Goal: Task Accomplishment & Management: Manage account settings

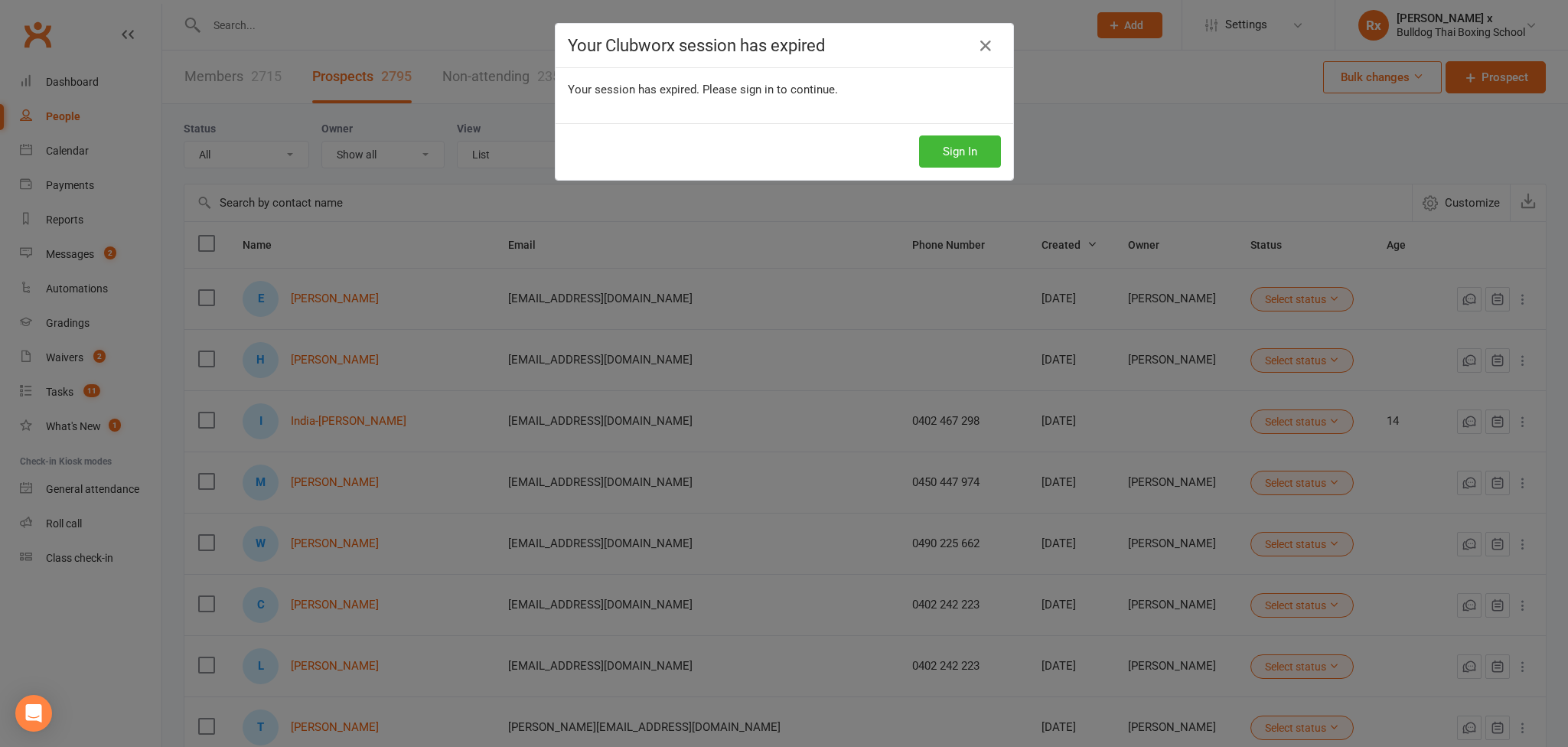
select select "100"
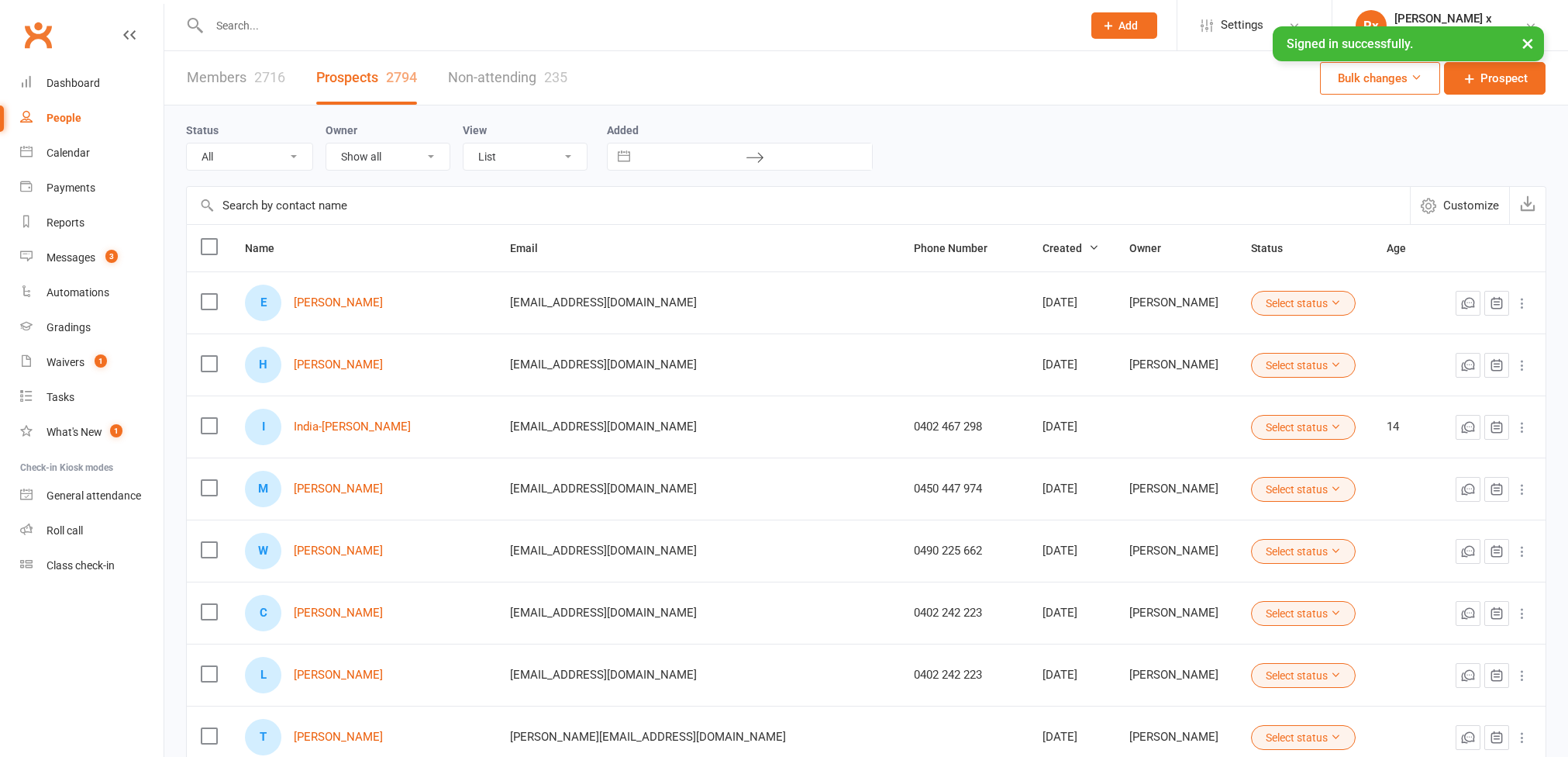
select select "100"
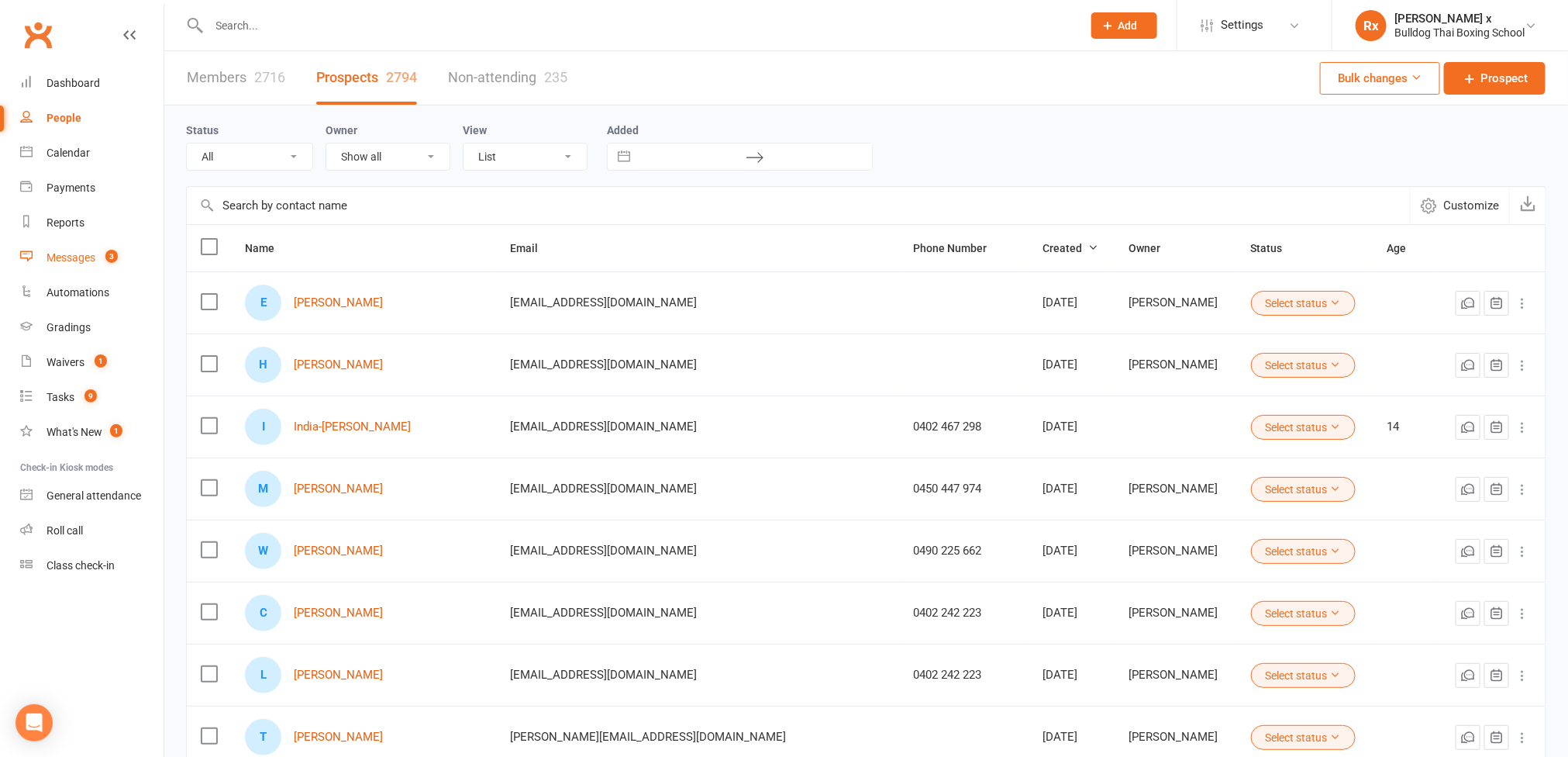
click at [84, 249] on link "Messages 3" at bounding box center [92, 258] width 144 height 35
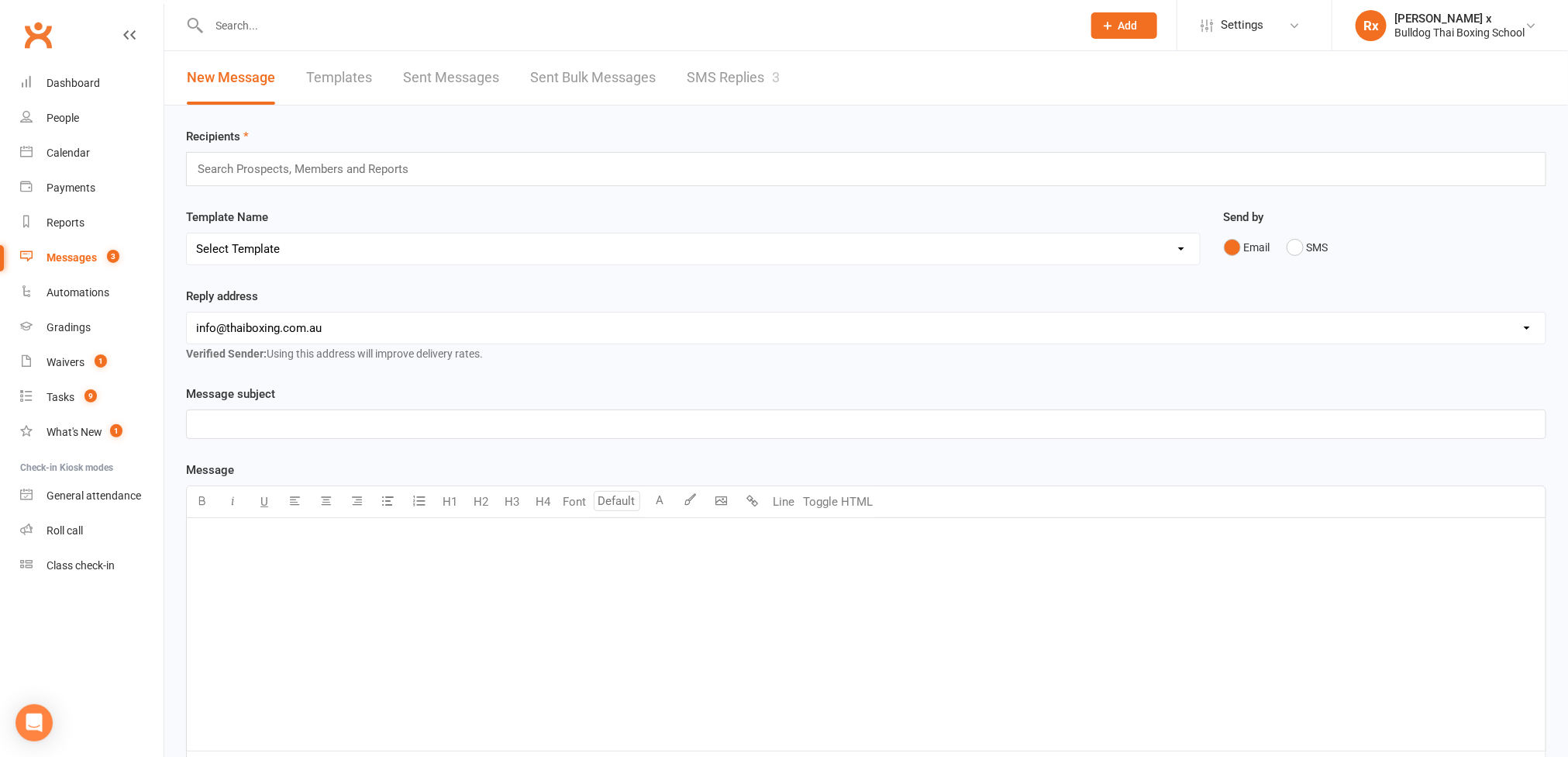
click at [721, 61] on link "SMS Replies 3" at bounding box center [733, 77] width 93 height 54
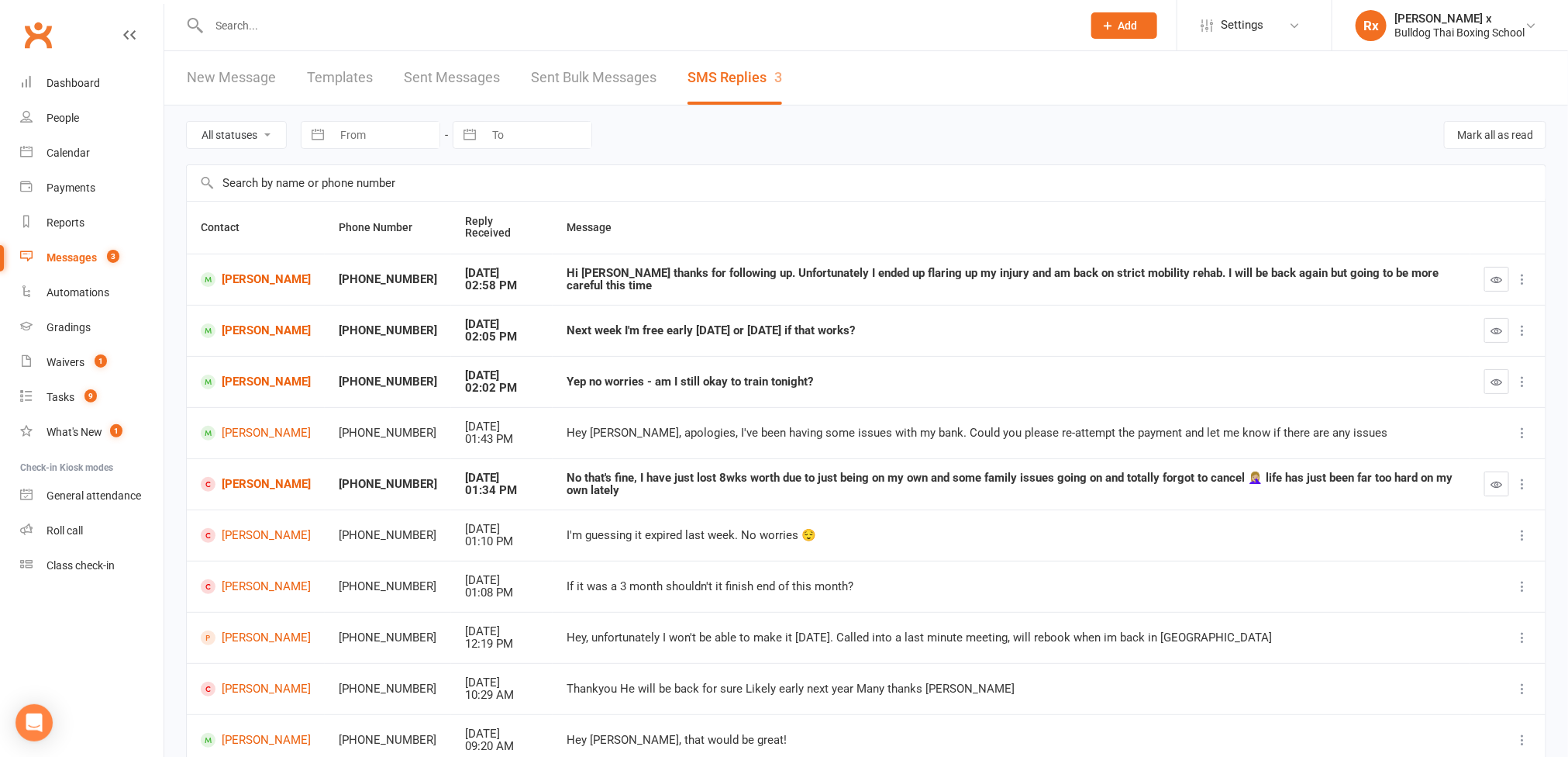
click at [616, 328] on div "Next week I'm free early on Tuesday or Wednesday if that works?" at bounding box center [1012, 331] width 890 height 14
click at [256, 387] on link "Cosmo Vidler" at bounding box center [255, 382] width 110 height 15
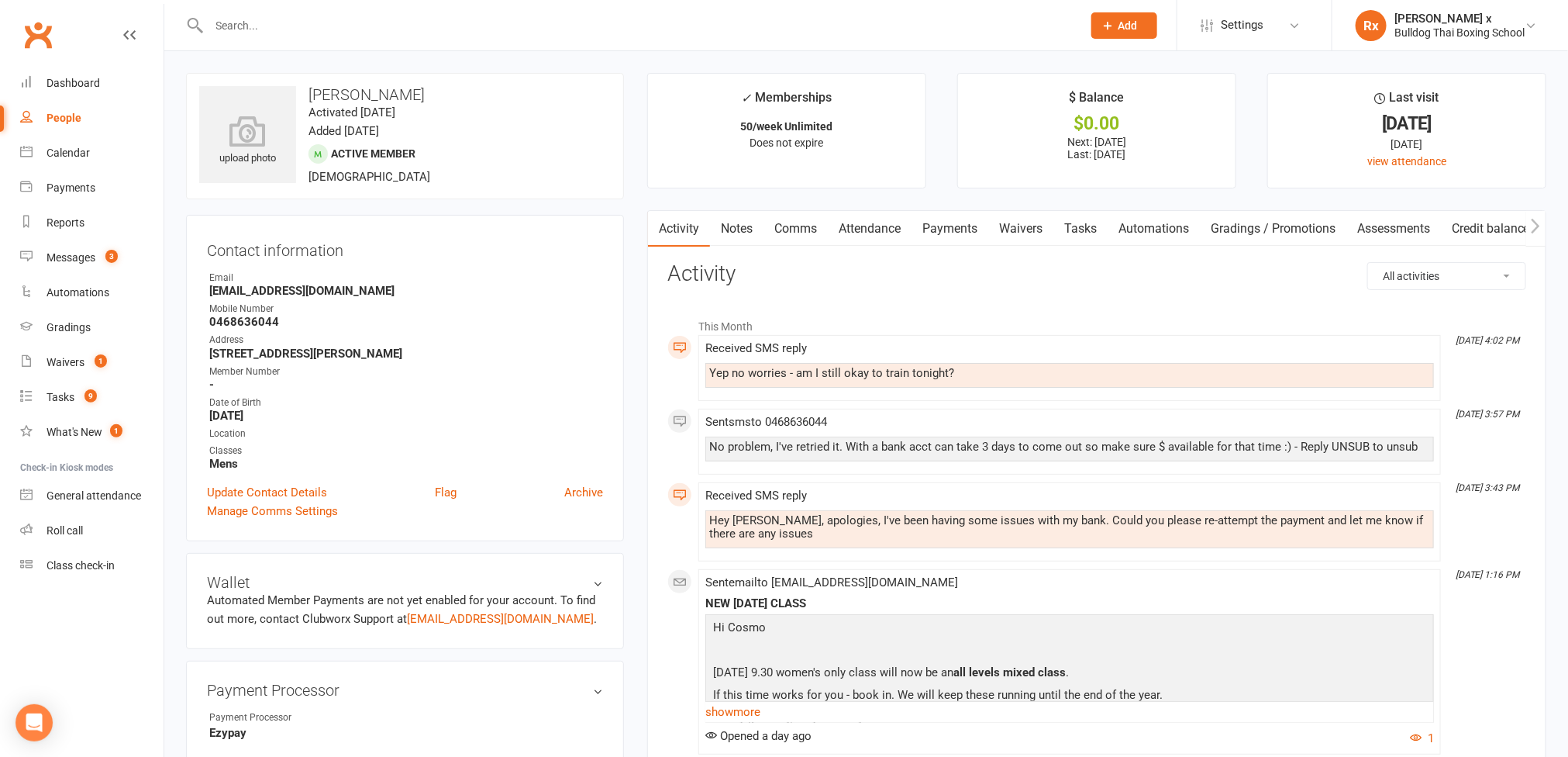
click at [777, 374] on div "Yep no worries - am I still okay to train tonight?" at bounding box center [1070, 374] width 721 height 14
copy div "Yep no worries - am I still okay to train tonight?"
click at [1087, 235] on link "Tasks" at bounding box center [1081, 228] width 55 height 35
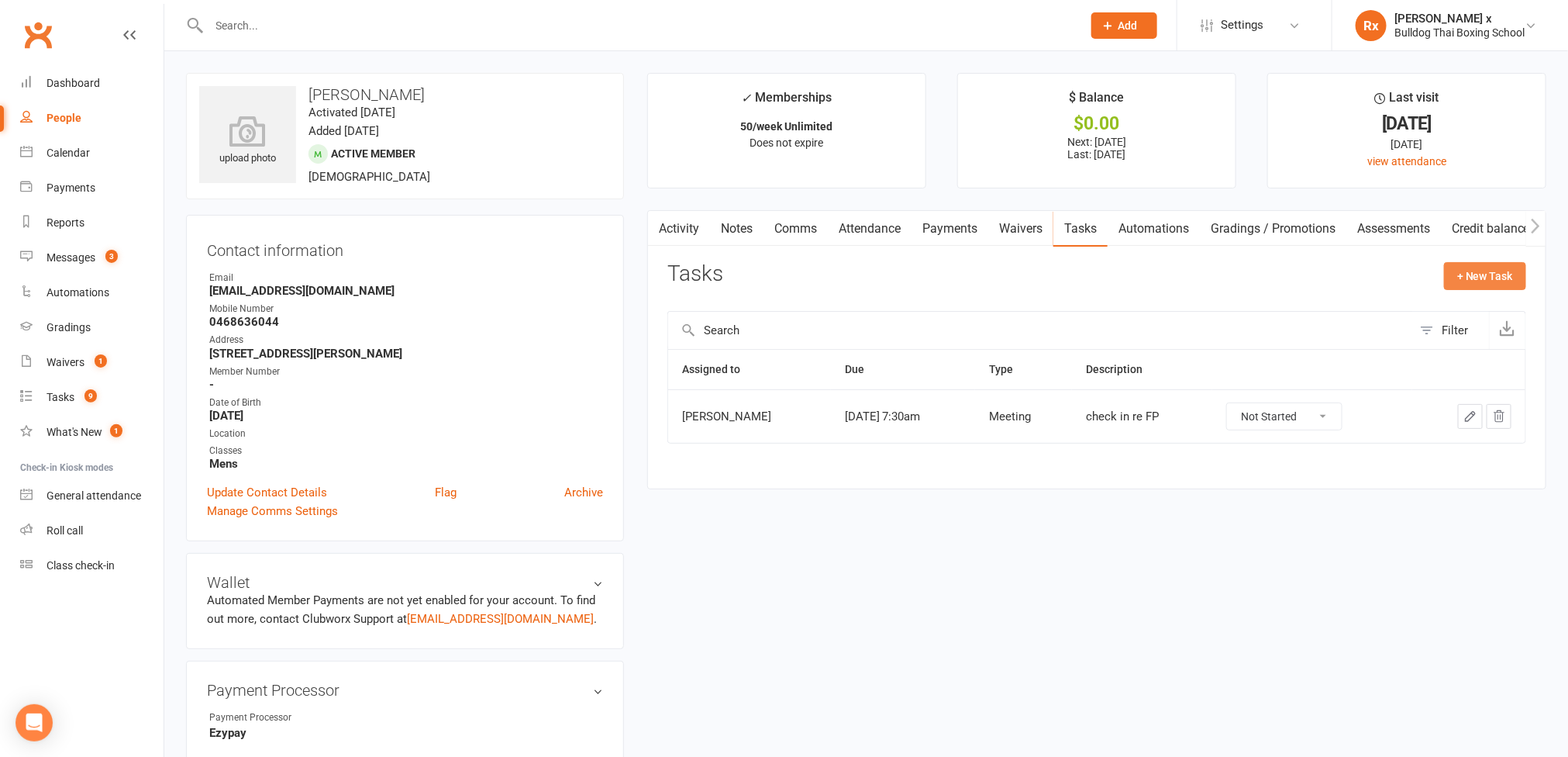
click at [1454, 278] on button "+ New Task" at bounding box center [1485, 275] width 82 height 28
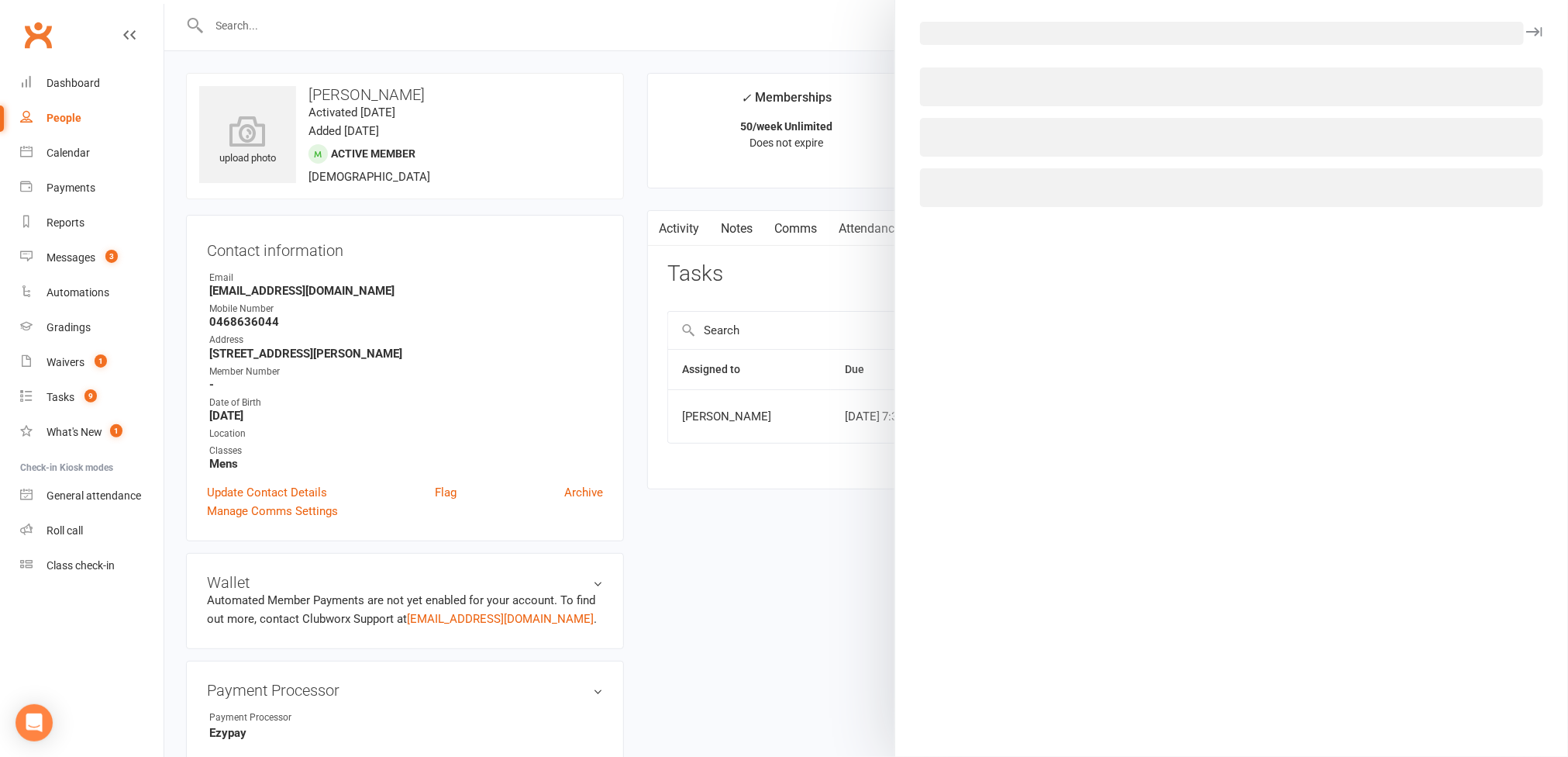
select select "45795"
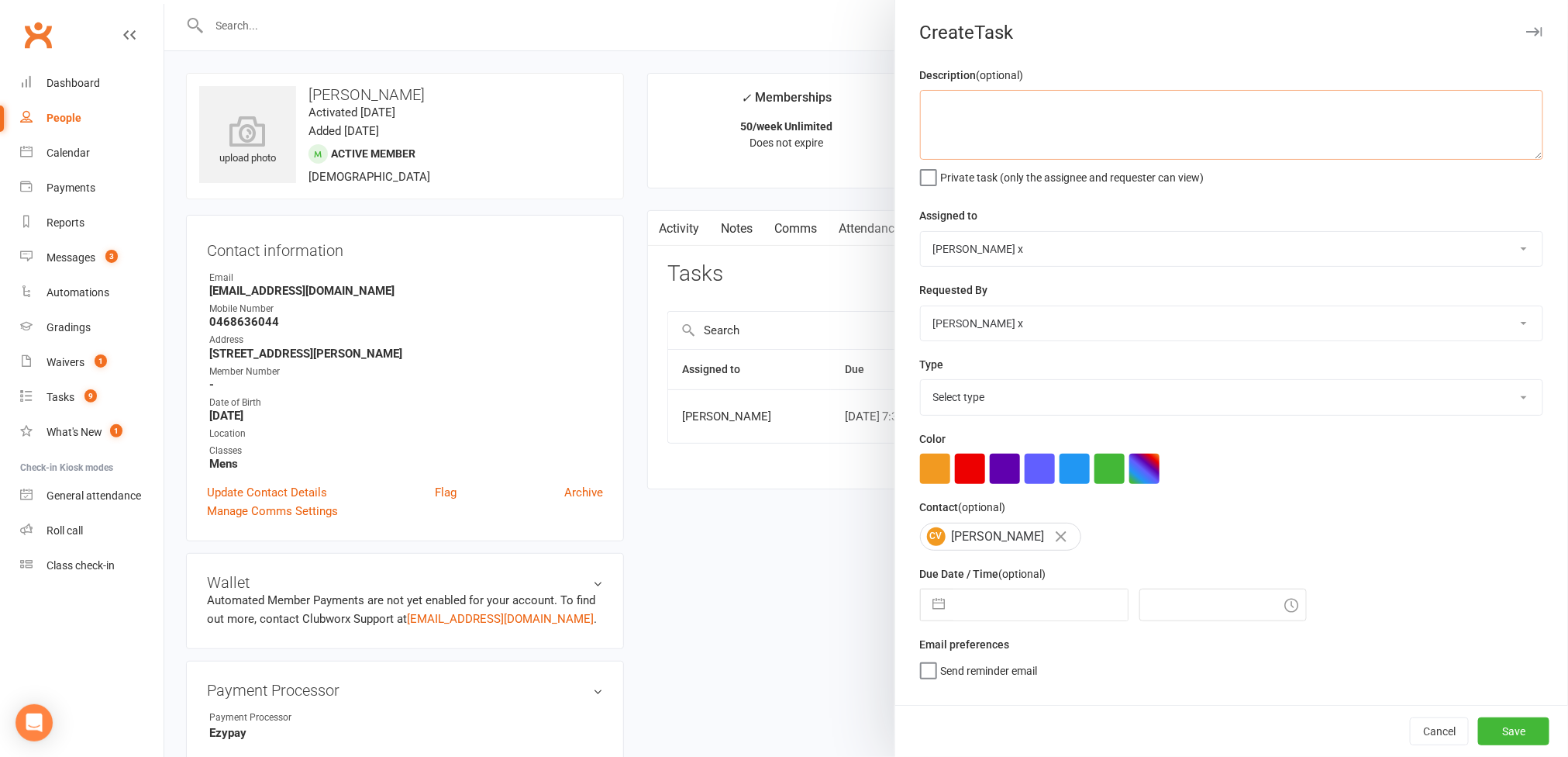
click at [945, 117] on textarea at bounding box center [1232, 125] width 623 height 70
paste textarea "Yep no worries - am I still okay to train tonight?"
type textarea "Message: "Yep no worries - am I still okay to train tonight?""
click at [1473, 247] on select "Nick Stone Alex O'Neil Rhoda x Nick Stone Lara Ahola Mark Ward Personal Trainers" at bounding box center [1232, 249] width 621 height 35
select select "12940"
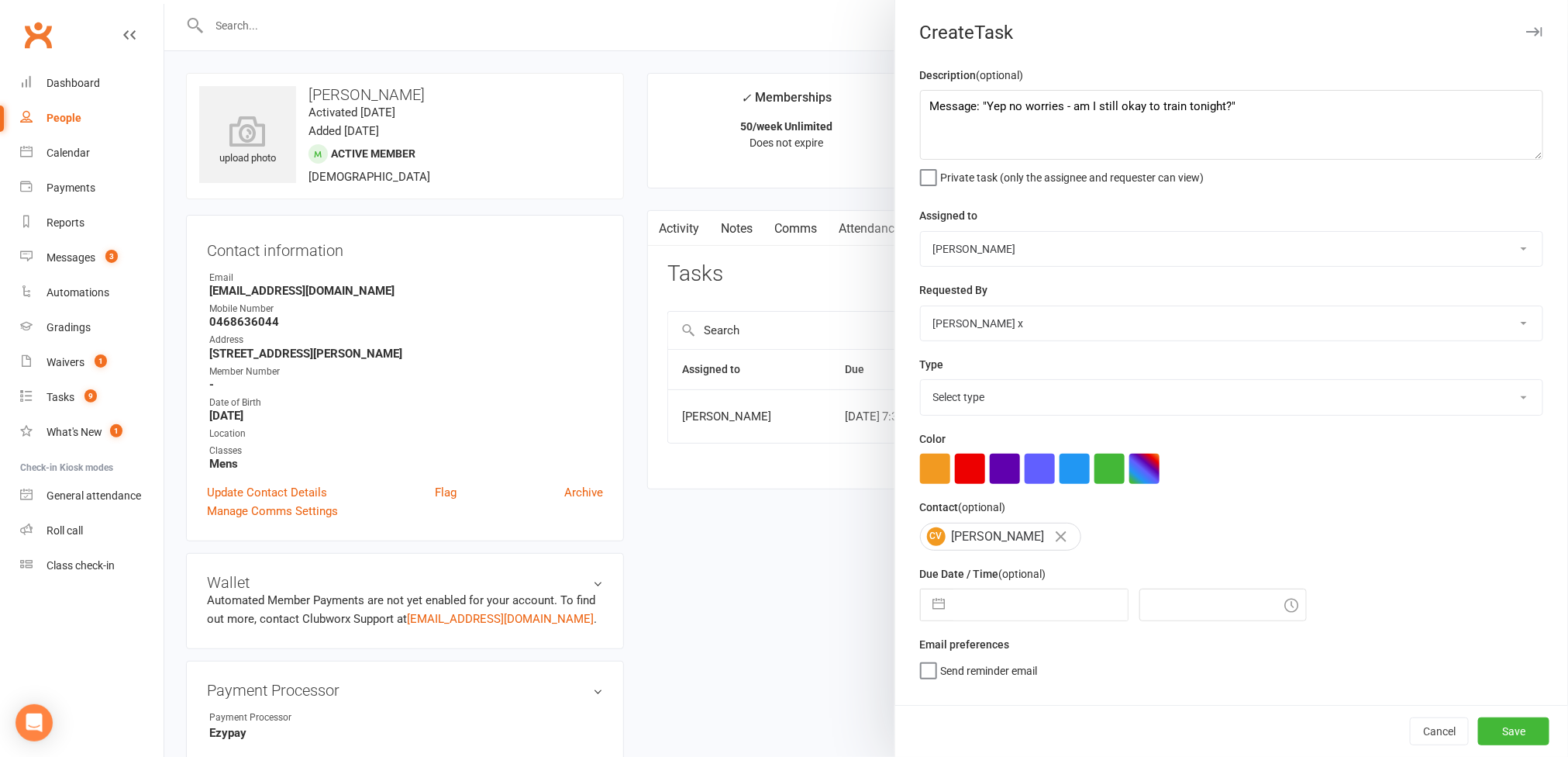
click at [921, 234] on select "Nick Stone Alex O'Neil Rhoda x Nick Stone Lara Ahola Mark Ward Personal Trainers" at bounding box center [1232, 249] width 621 height 35
click at [1479, 408] on select "Select type Action E-mail Meeting Phone call Text Add new task type" at bounding box center [1232, 397] width 621 height 35
select select "12049"
click at [921, 383] on select "Select type Action E-mail Meeting Phone call Text Add new task type" at bounding box center [1232, 397] width 621 height 35
select select "7"
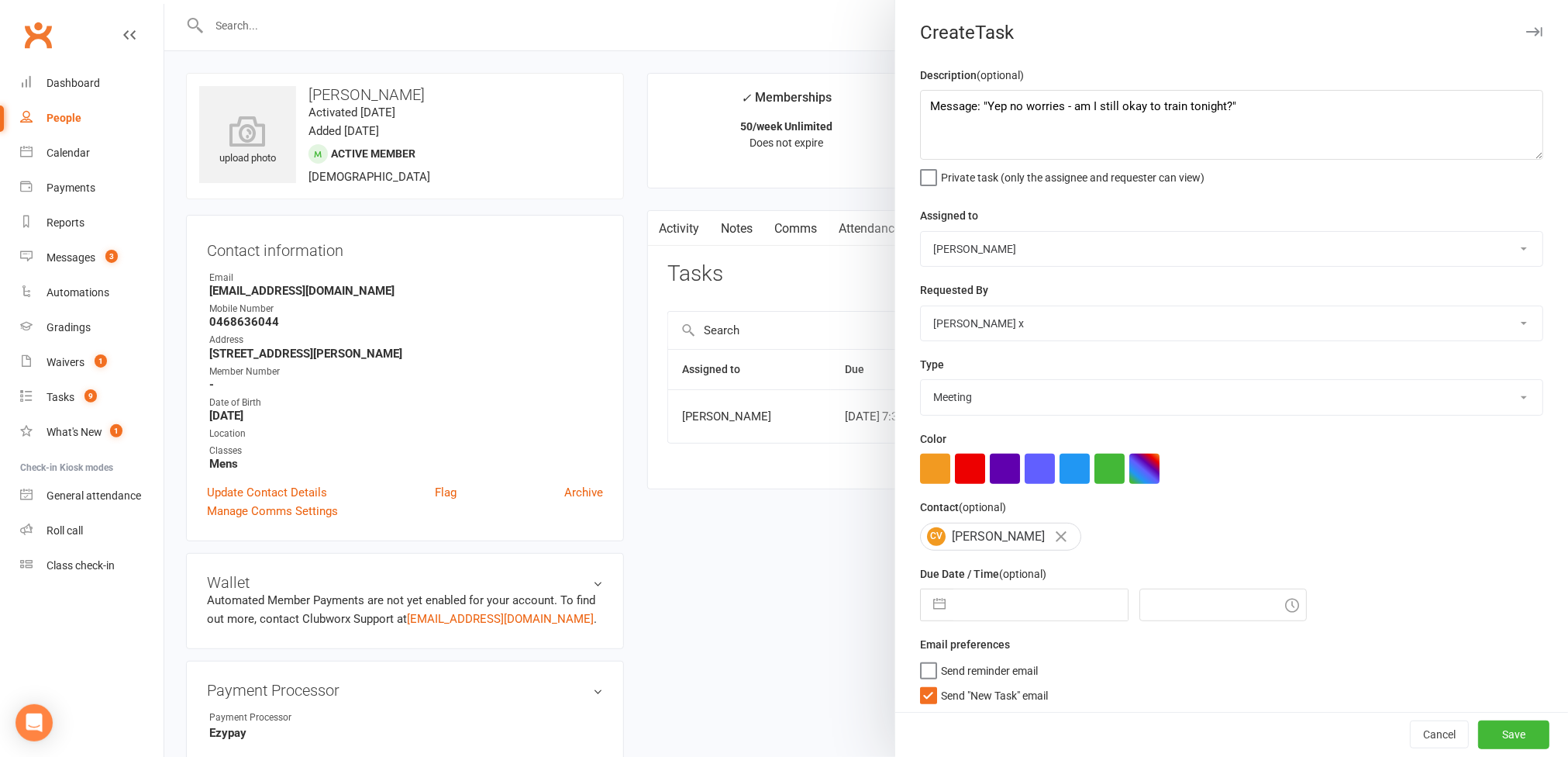
select select "2025"
select select "8"
select select "2025"
select select "9"
select select "2025"
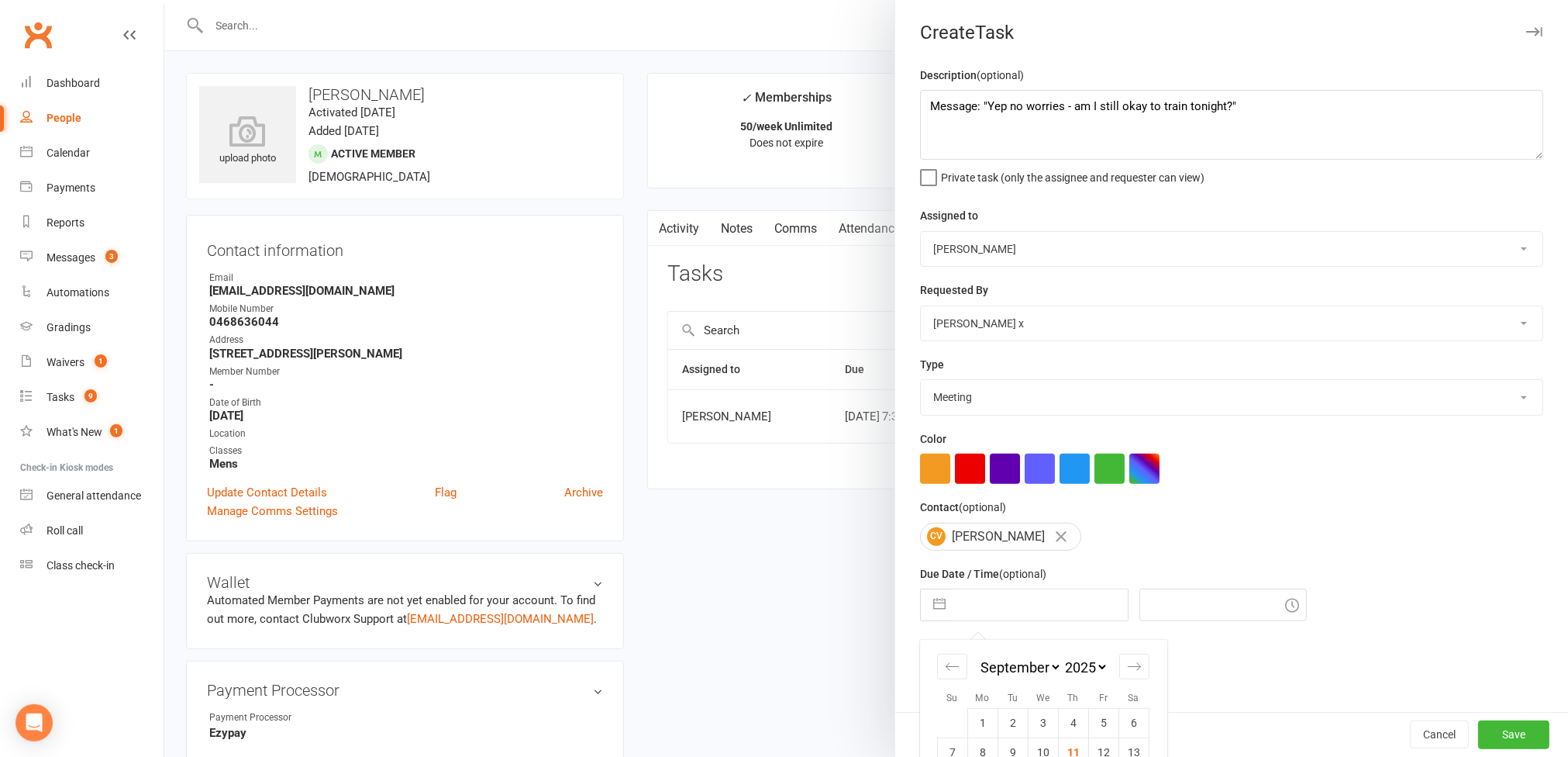
click at [1047, 619] on input "text" at bounding box center [1041, 605] width 174 height 31
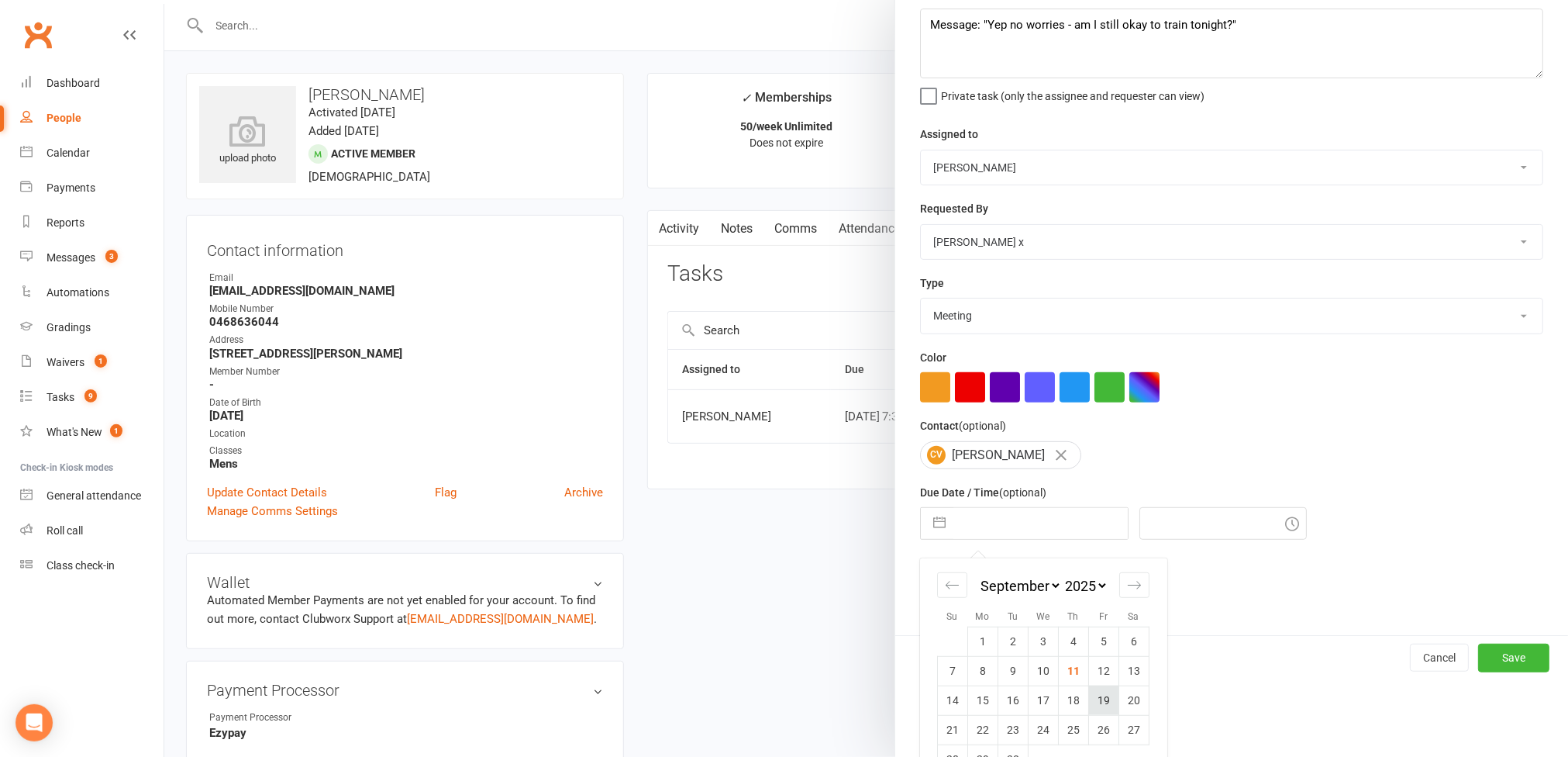
scroll to position [124, 0]
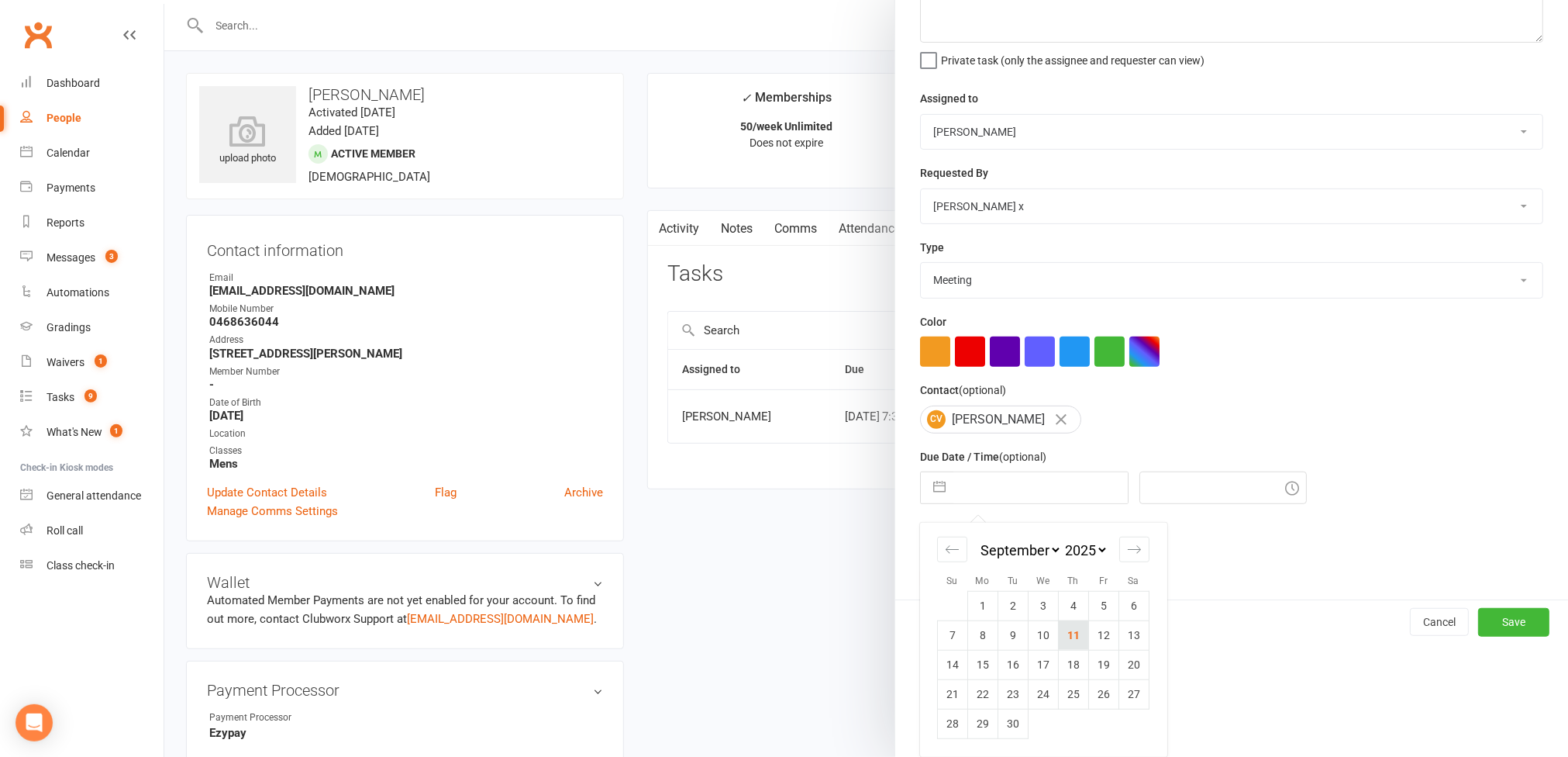
click at [1071, 642] on td "11" at bounding box center [1073, 635] width 30 height 29
type input "11 Sep 2025"
type input "3:15pm"
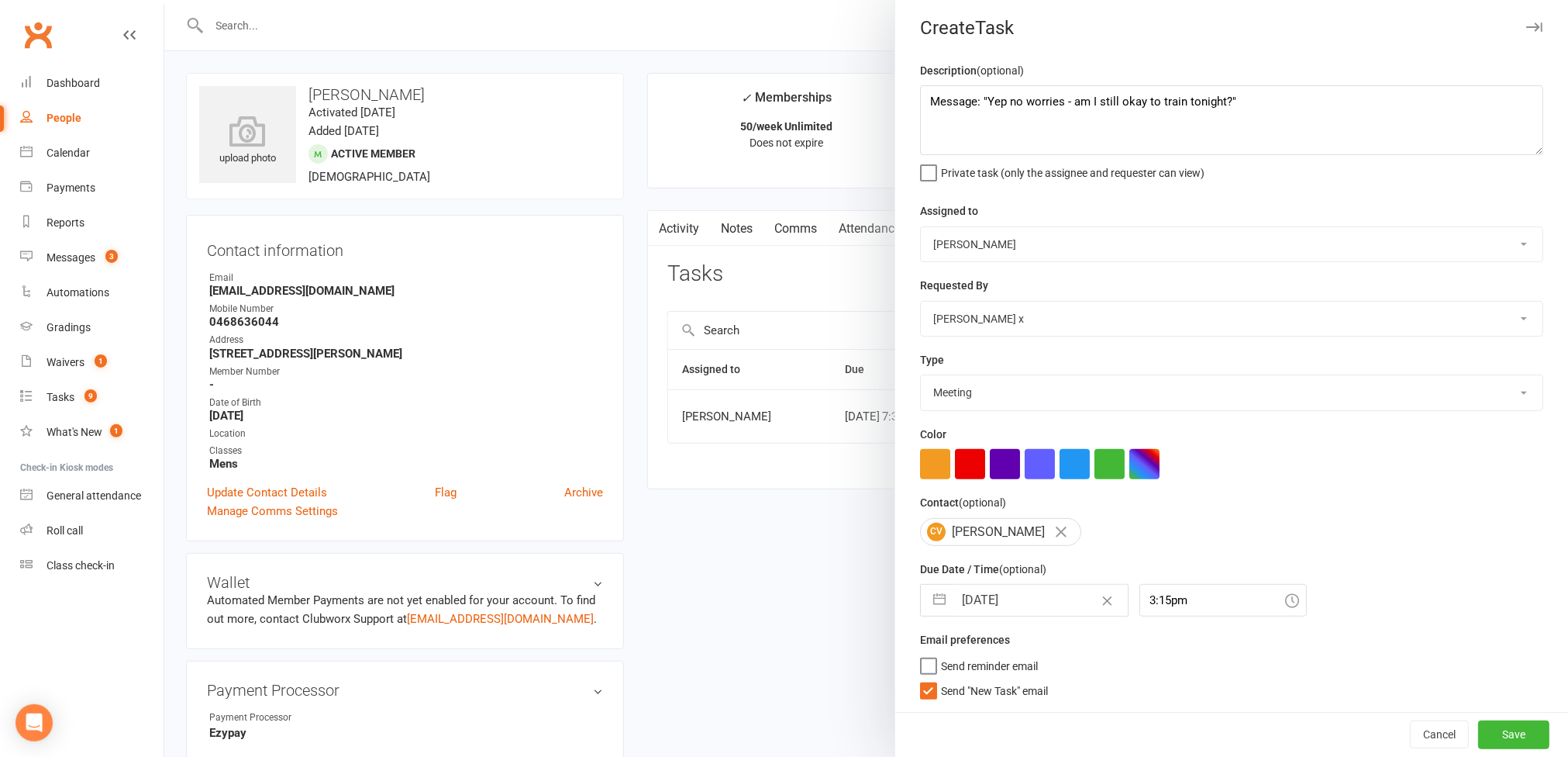
scroll to position [13, 0]
click at [1501, 733] on button "Save" at bounding box center [1513, 734] width 72 height 28
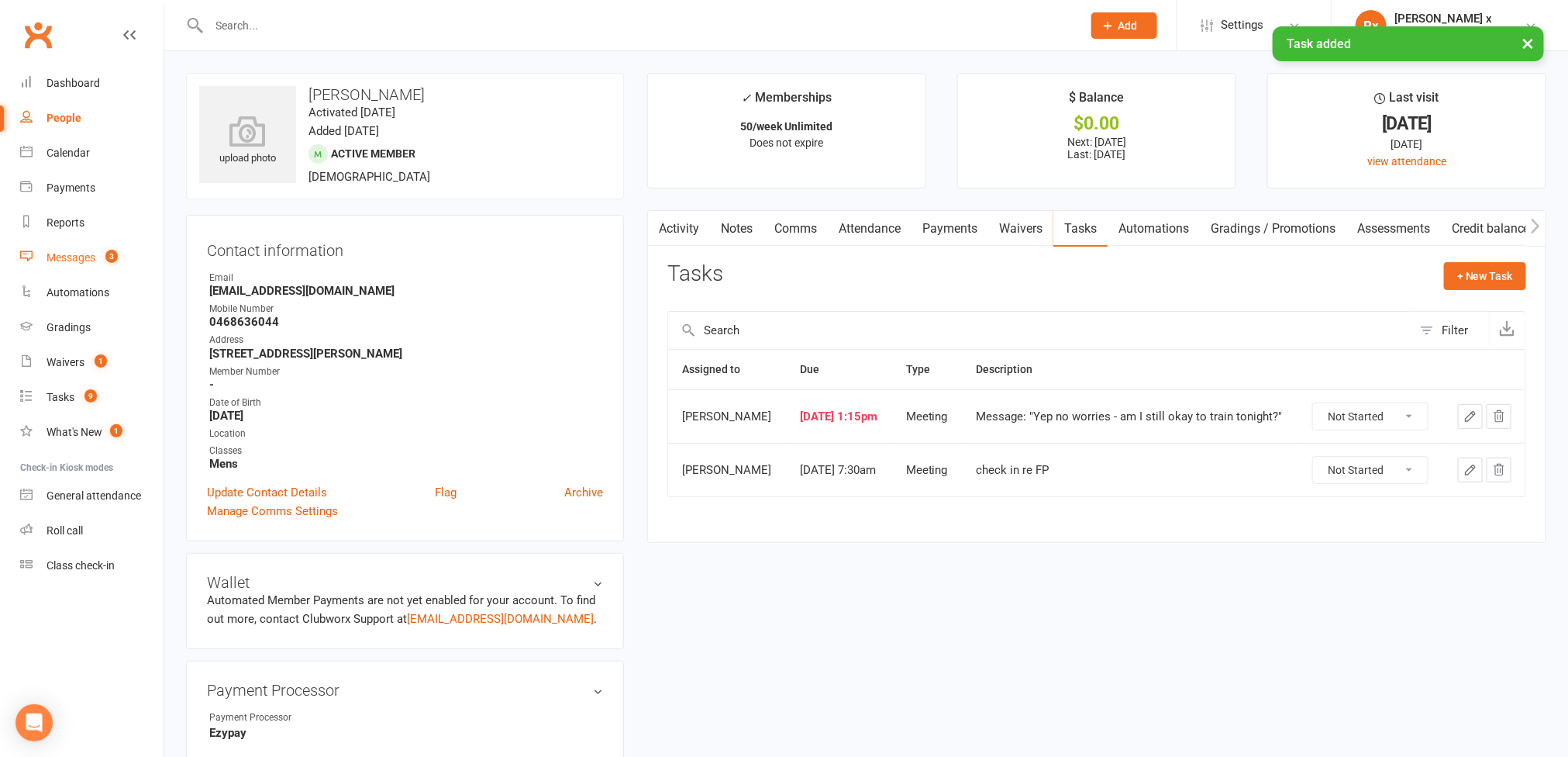
click at [93, 258] on div "Messages" at bounding box center [71, 257] width 49 height 13
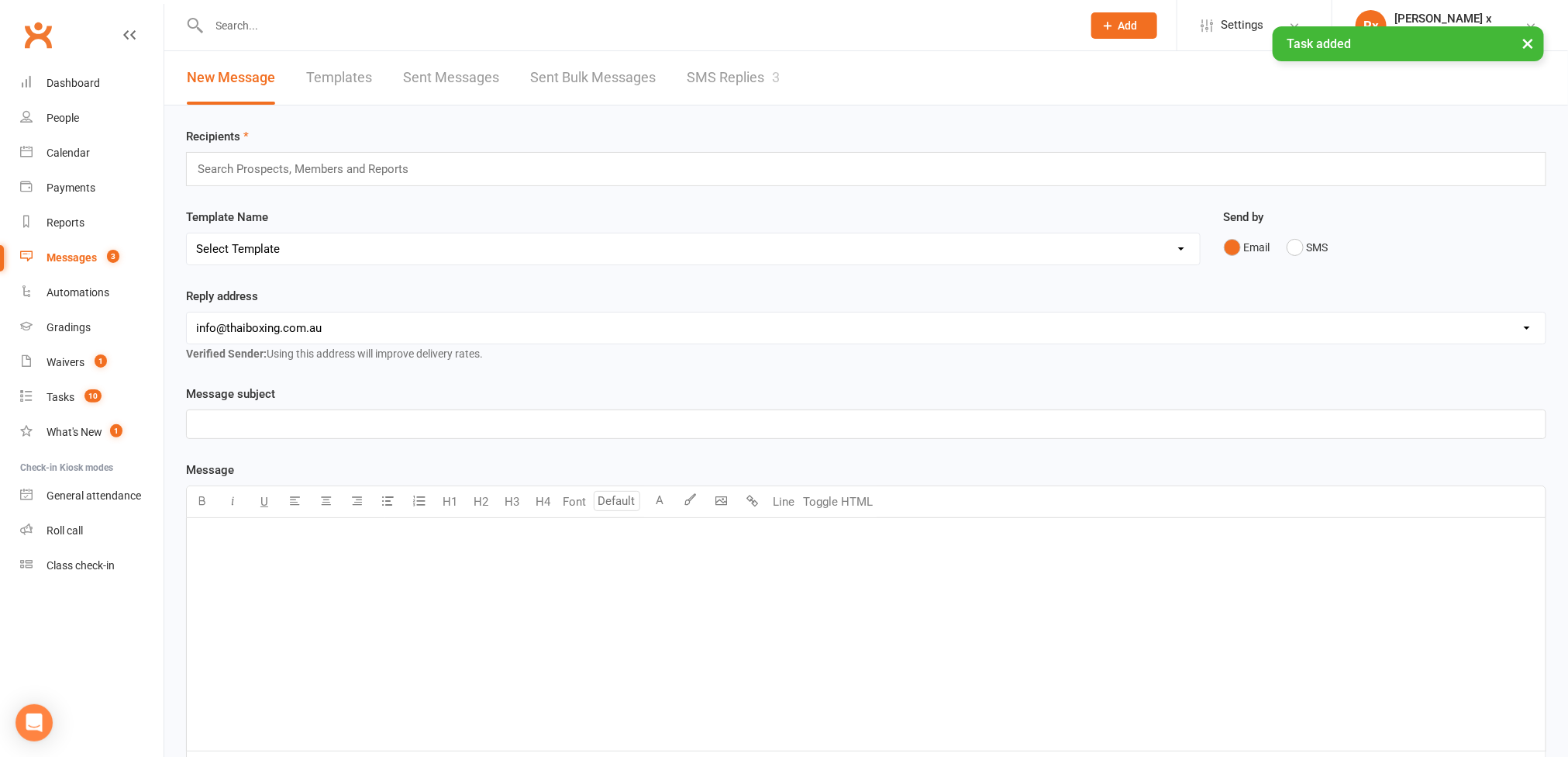
click at [727, 82] on link "SMS Replies 3" at bounding box center [733, 77] width 93 height 54
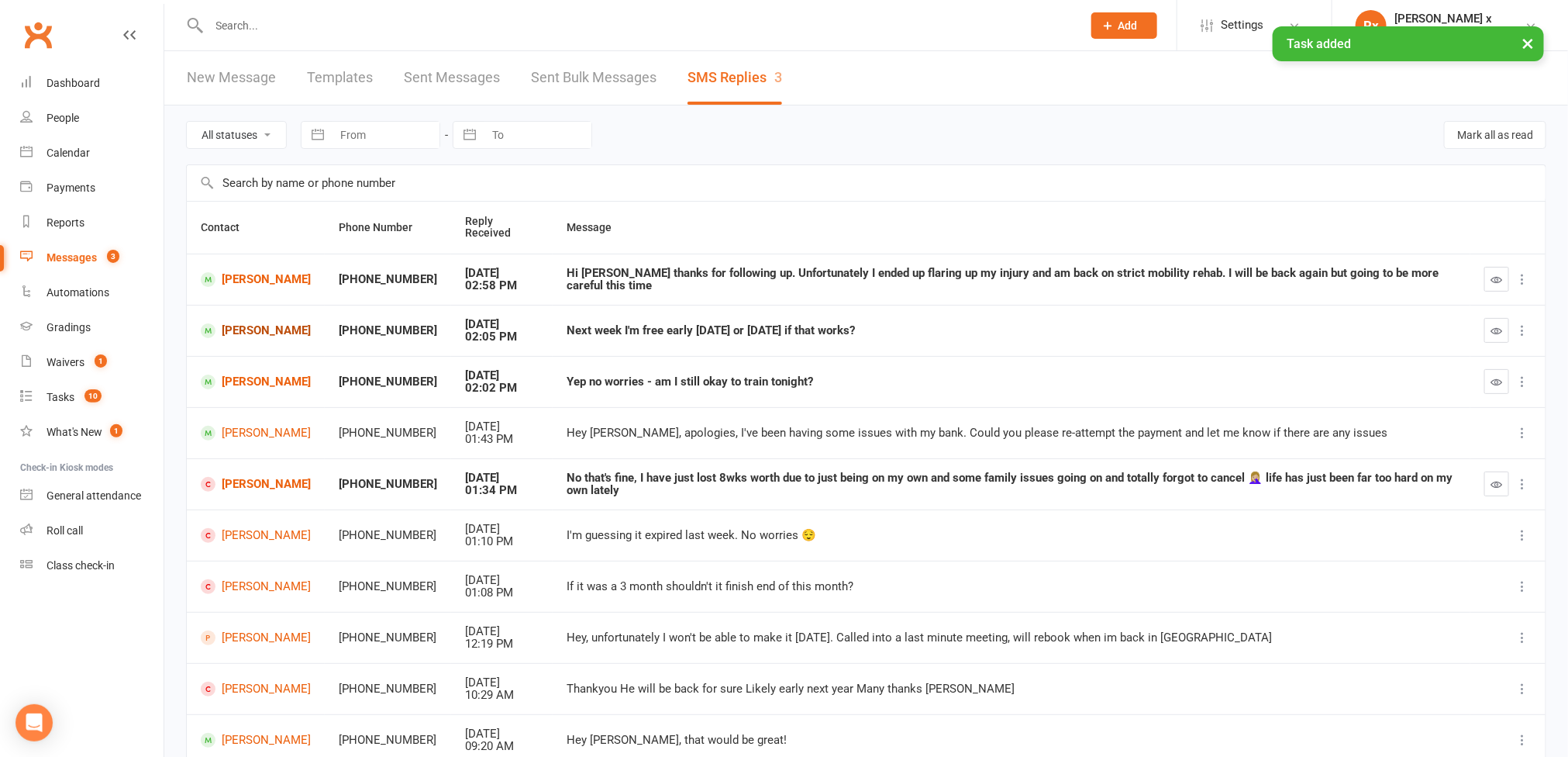
click at [238, 334] on link "Brigitte Wylie" at bounding box center [255, 331] width 110 height 15
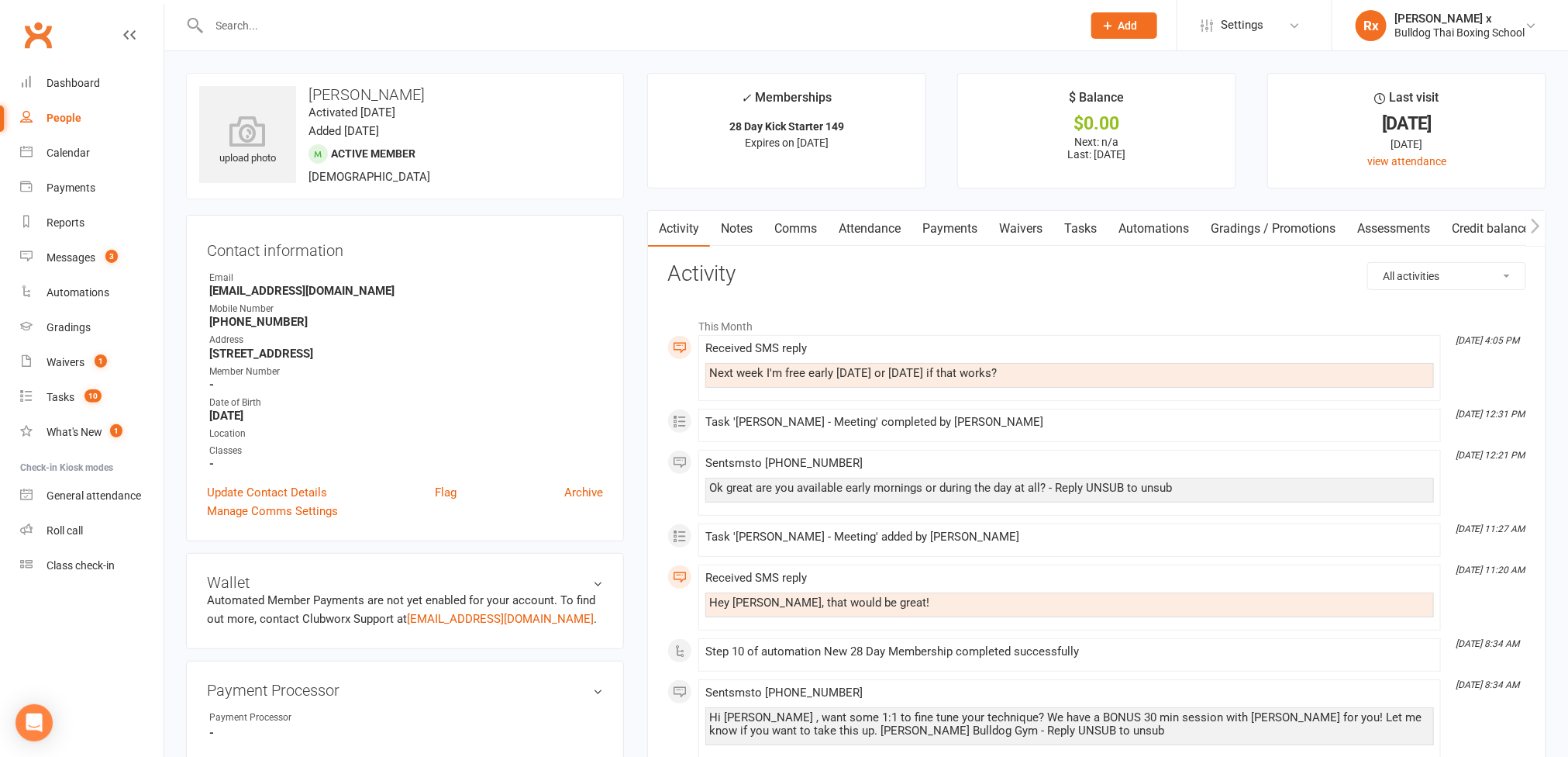
click at [831, 377] on div "Next week I'm free early on Tuesday or Wednesday if that works?" at bounding box center [1070, 374] width 721 height 14
copy div "Next week I'm free early on Tuesday or Wednesday if that works?"
click at [1096, 222] on link "Tasks" at bounding box center [1081, 228] width 55 height 35
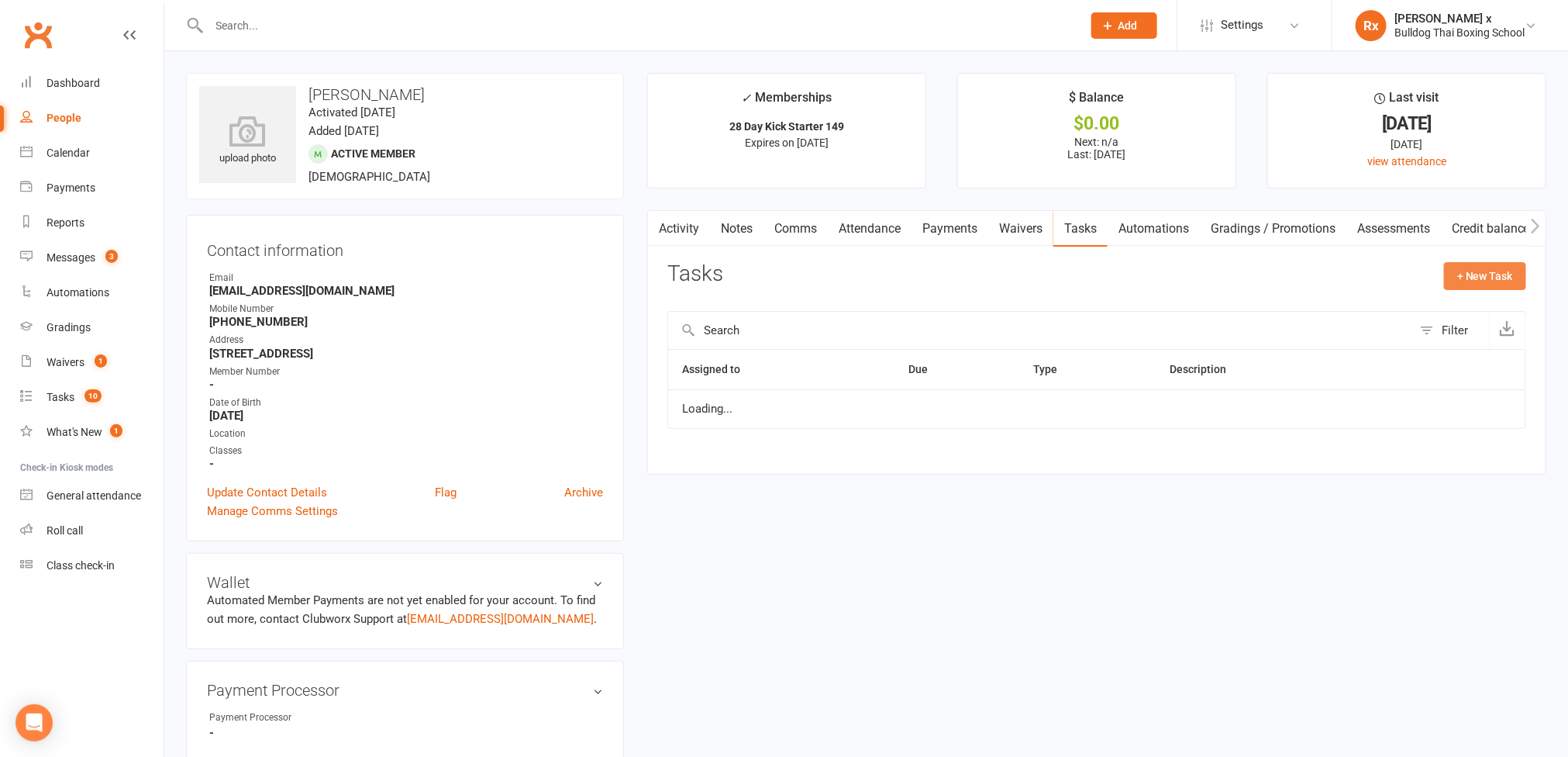
click at [1474, 277] on button "+ New Task" at bounding box center [1485, 275] width 82 height 28
select select "45795"
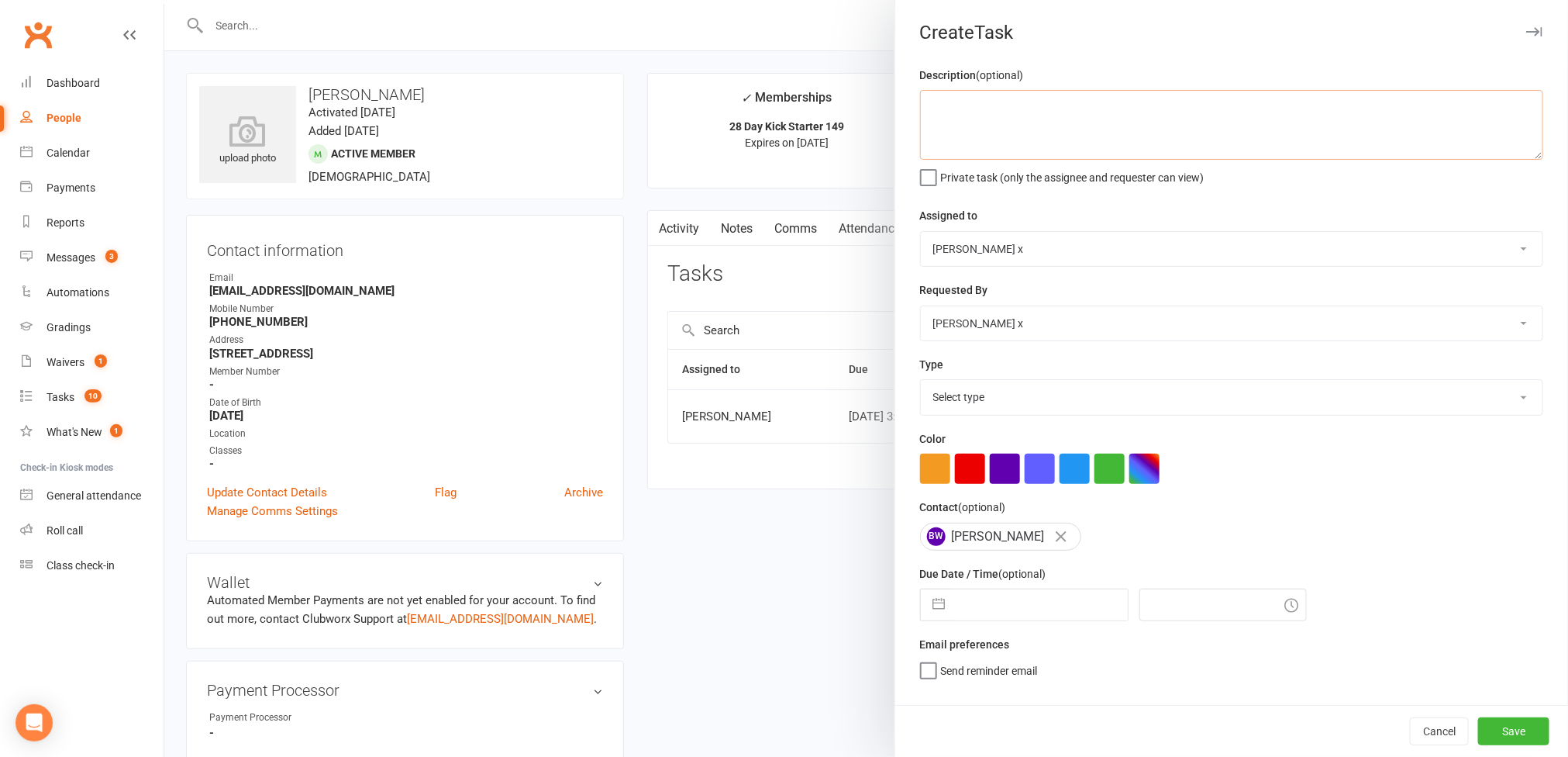
click at [994, 134] on textarea at bounding box center [1232, 125] width 623 height 70
paste textarea "Next week I'm free early on Tuesday or Wednesday if that works?"
type textarea "Message: "Next week I'm free early on Tuesday or Wednesday if that works?""
click at [1424, 247] on select "Nick Stone Alex O'Neil Rhoda x Nick Stone Lara Ahola Mark Ward Personal Trainers" at bounding box center [1232, 249] width 621 height 35
select select "12940"
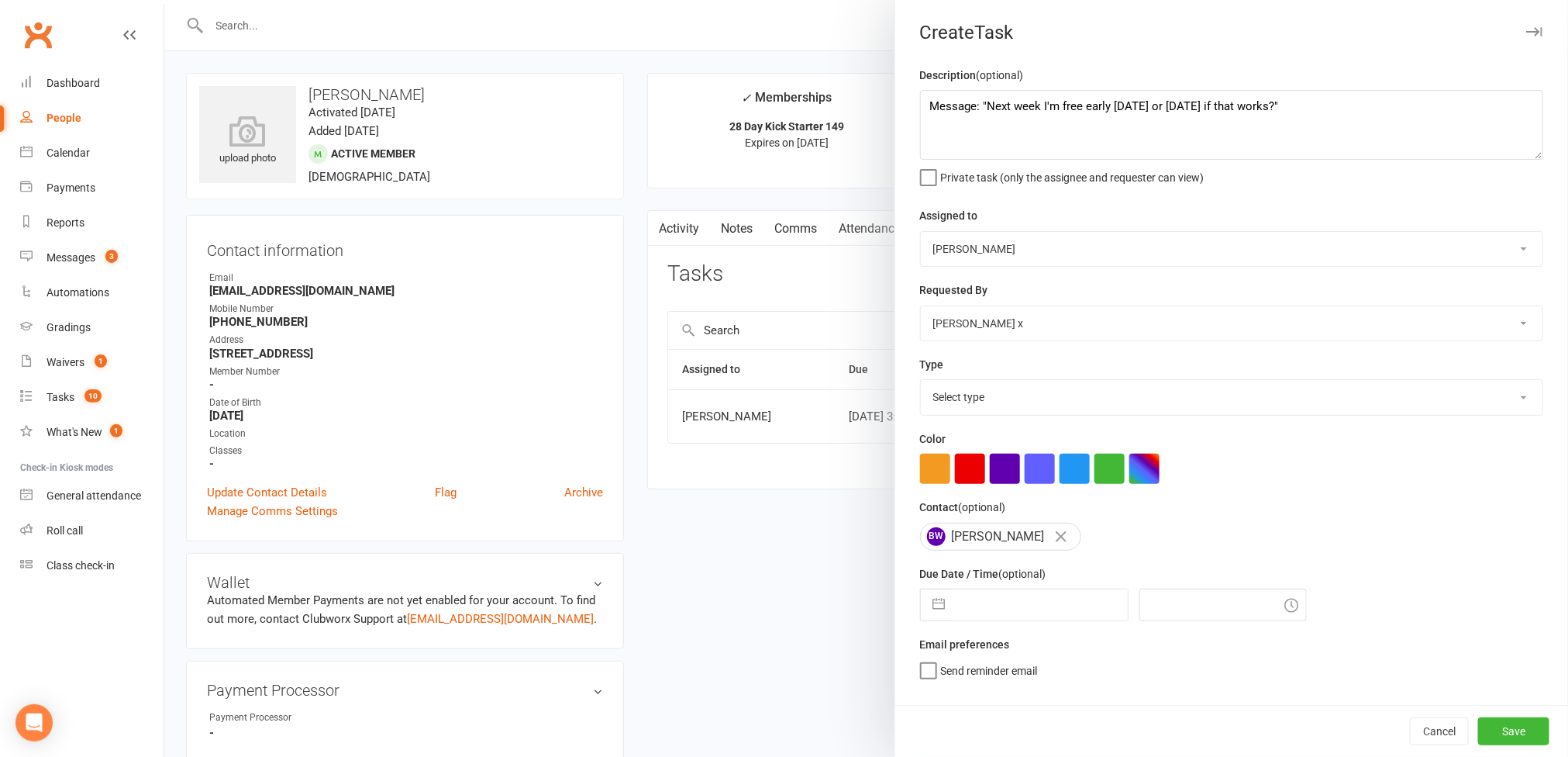
click at [921, 234] on select "Nick Stone Alex O'Neil Rhoda x Nick Stone Lara Ahola Mark Ward Personal Trainers" at bounding box center [1232, 249] width 621 height 35
click at [1473, 410] on select "Select type Action E-mail Meeting Phone call Text Add new task type" at bounding box center [1232, 397] width 621 height 35
select select "12049"
click at [921, 383] on select "Select type Action E-mail Meeting Phone call Text Add new task type" at bounding box center [1232, 397] width 621 height 35
select select "7"
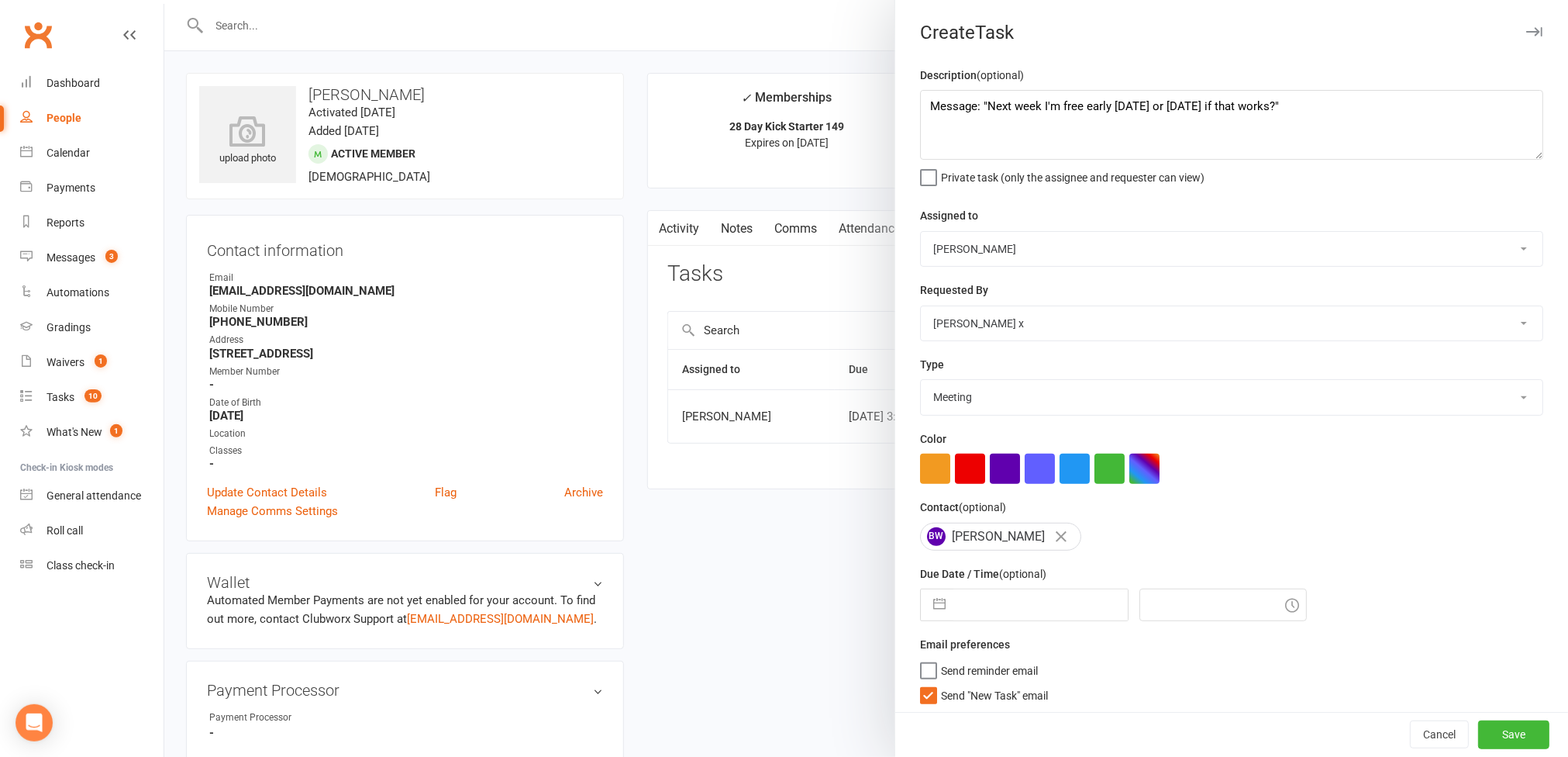
select select "2025"
select select "8"
select select "2025"
select select "9"
select select "2025"
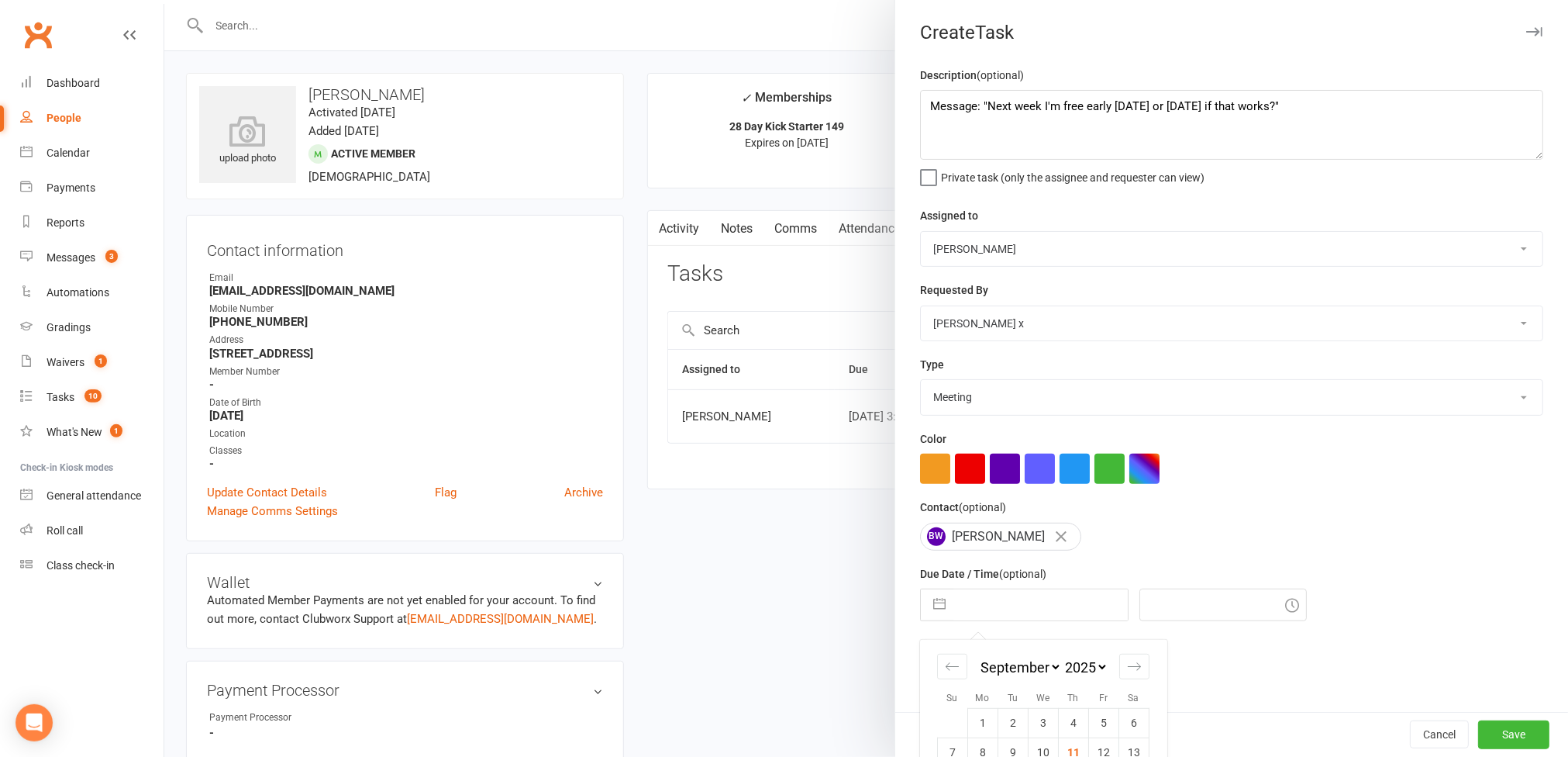
click at [1047, 611] on input "text" at bounding box center [1041, 605] width 174 height 31
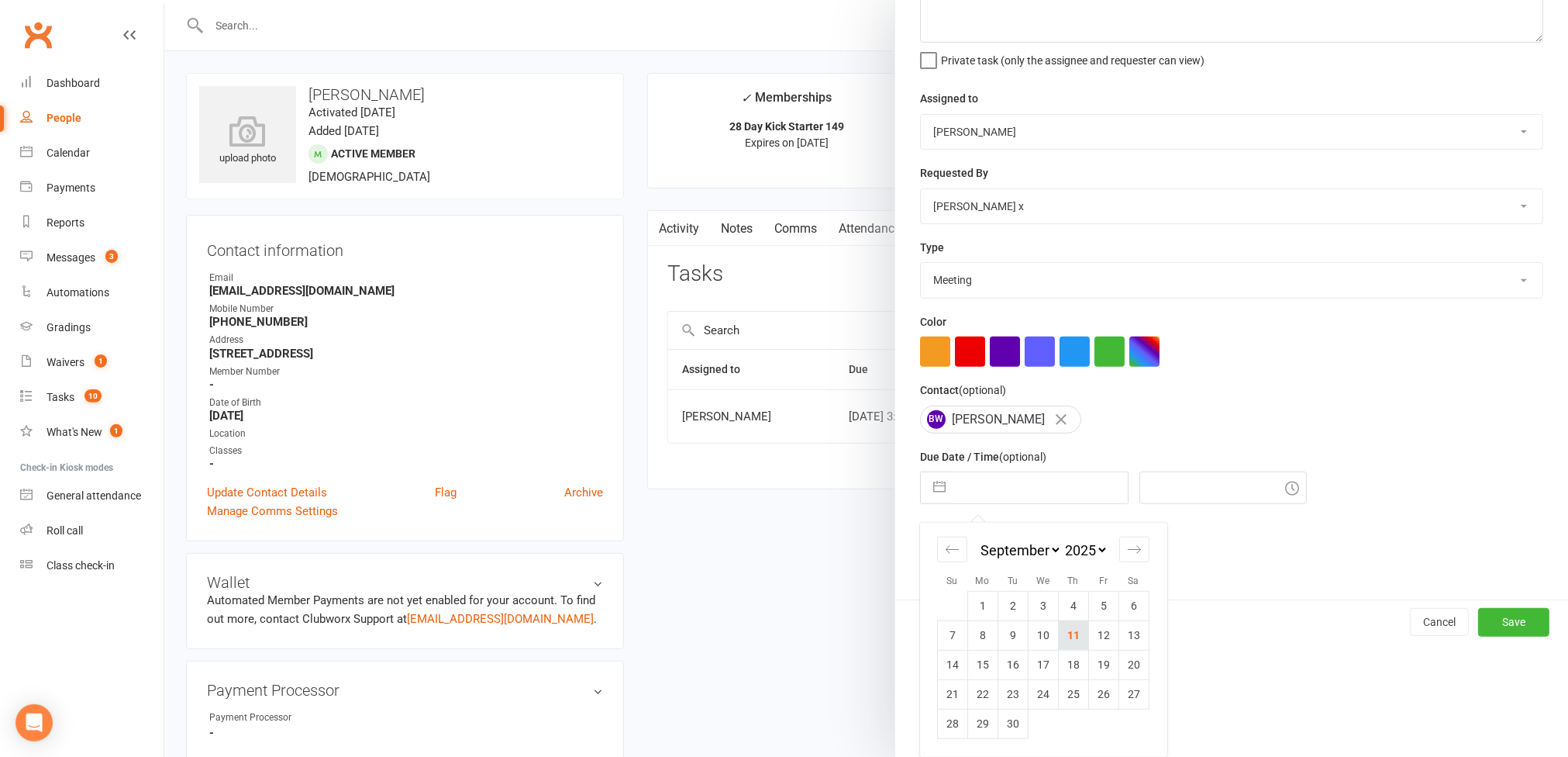
click at [1058, 647] on td "11" at bounding box center [1073, 635] width 30 height 29
type input "11 Sep 2025"
type input "3:15pm"
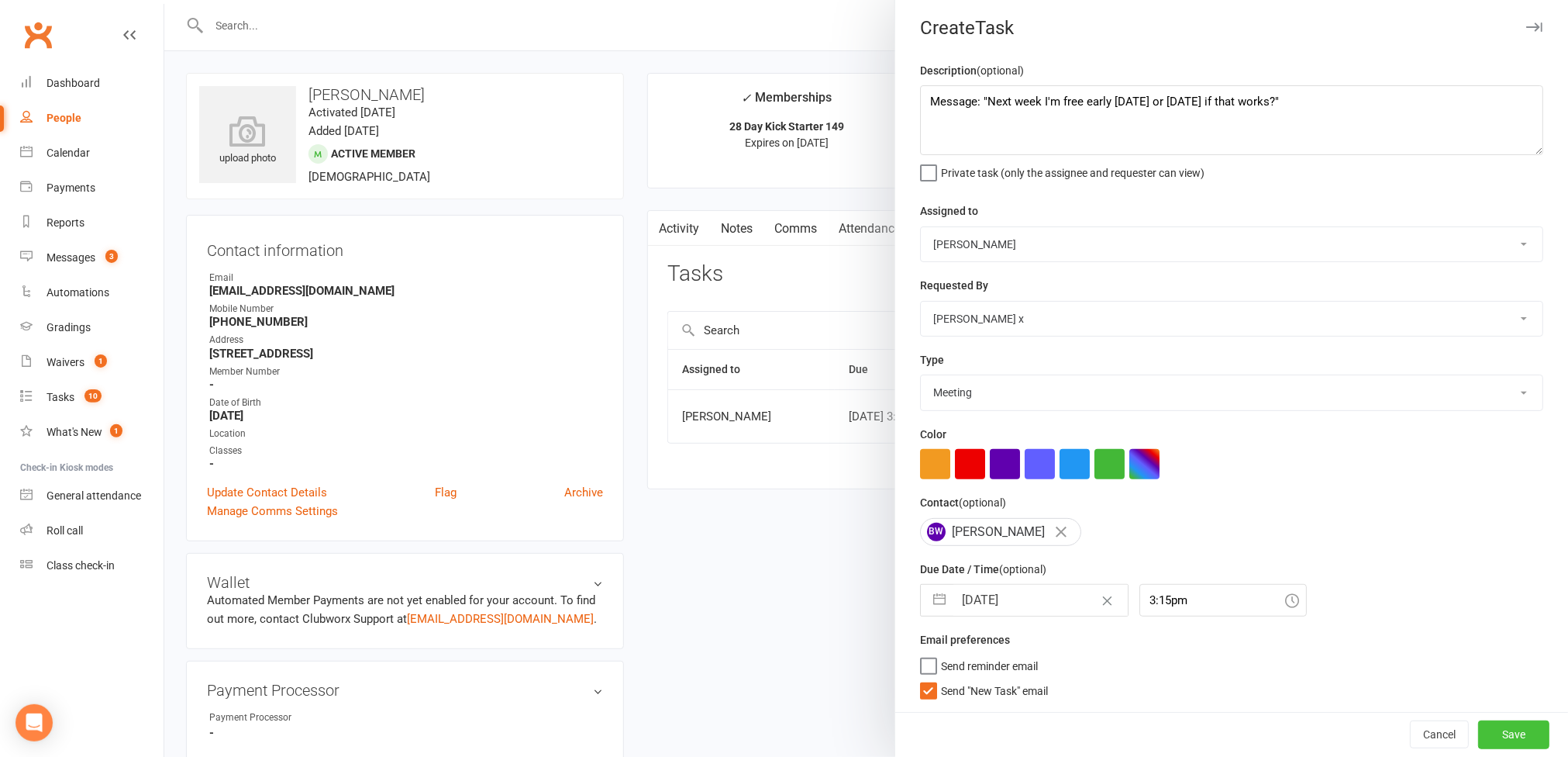
click at [1486, 733] on button "Save" at bounding box center [1513, 734] width 72 height 28
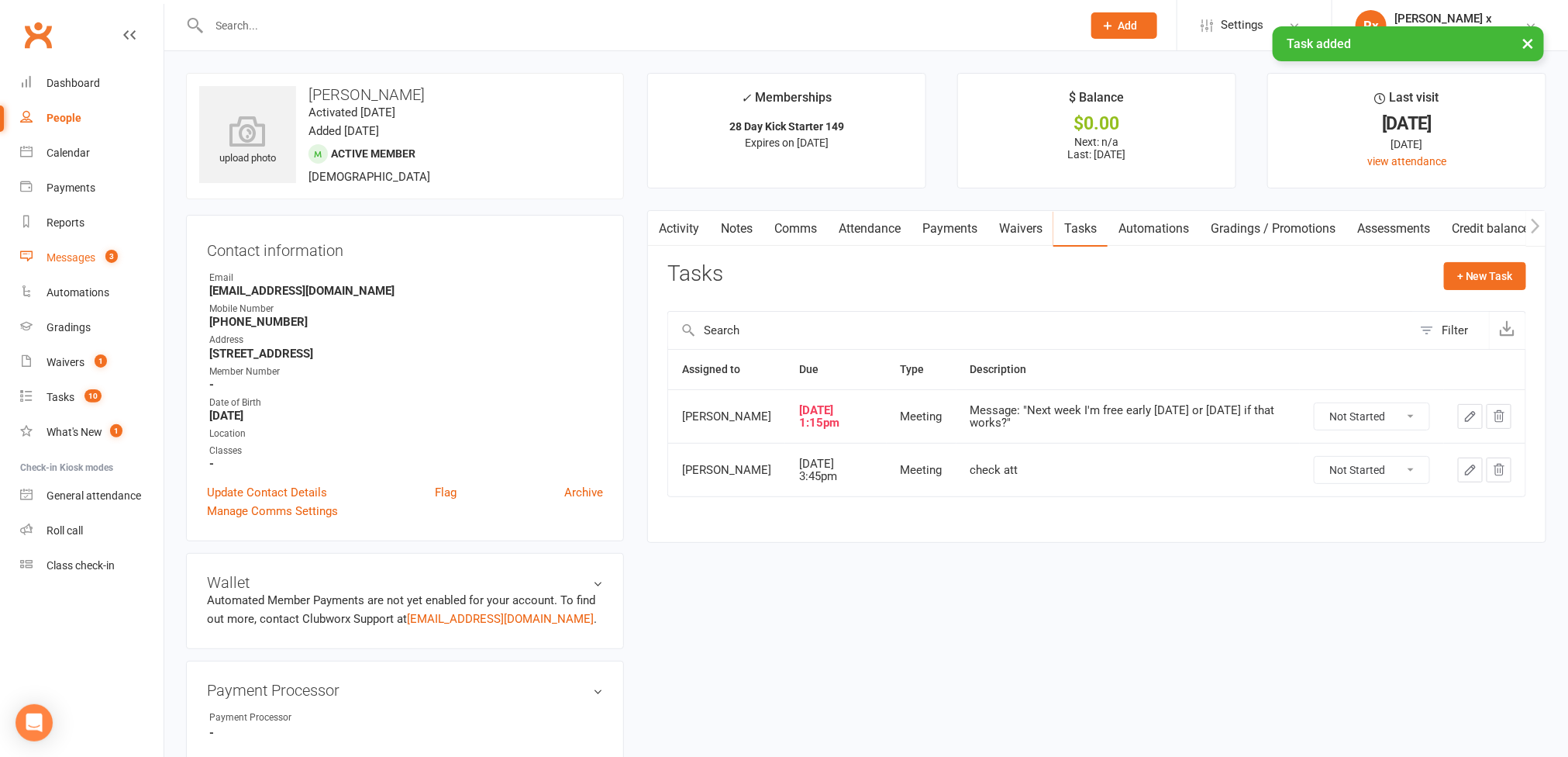
click at [67, 249] on link "Messages 3" at bounding box center [92, 258] width 144 height 35
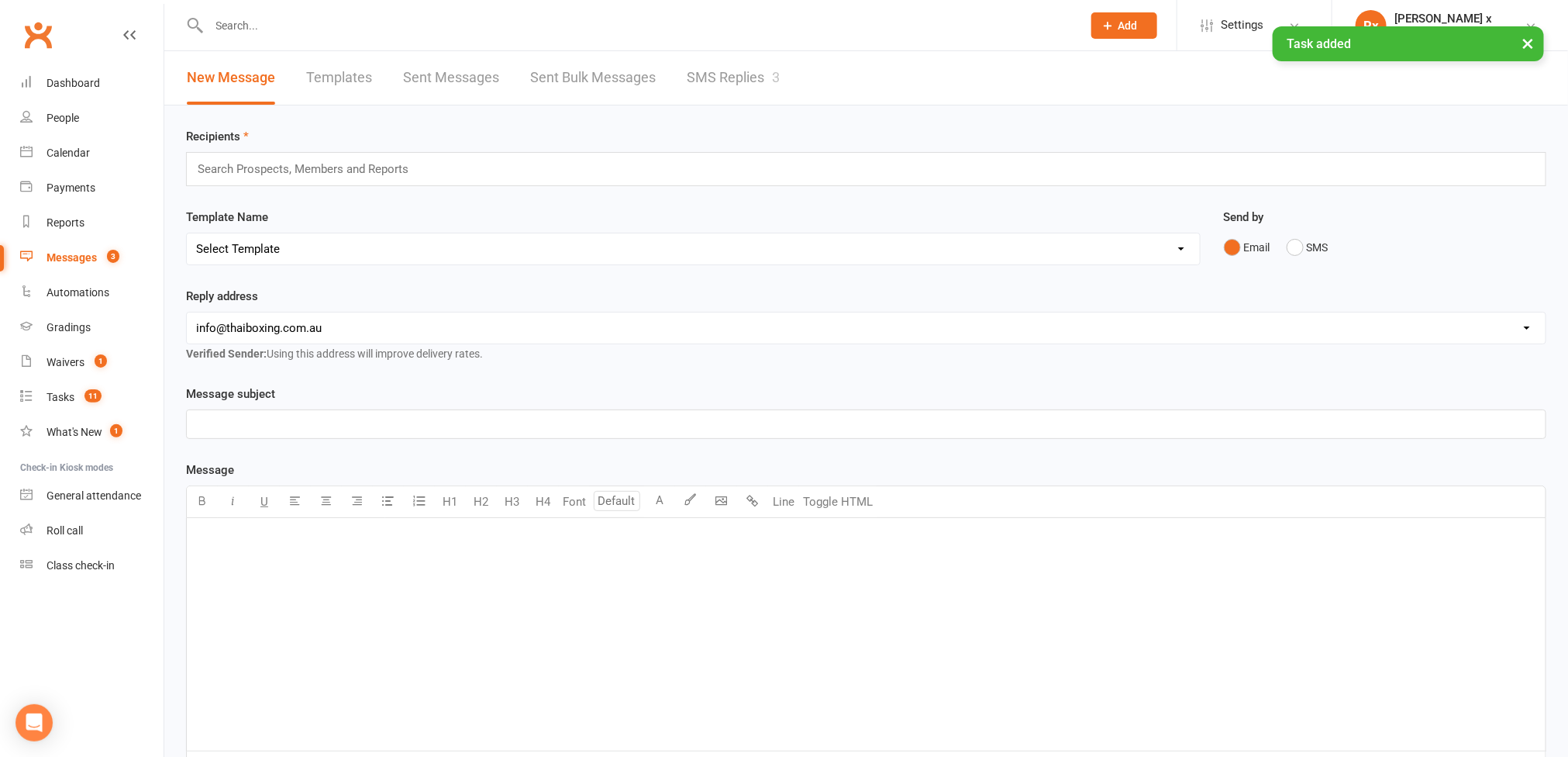
click at [694, 68] on link "SMS Replies 3" at bounding box center [733, 77] width 93 height 54
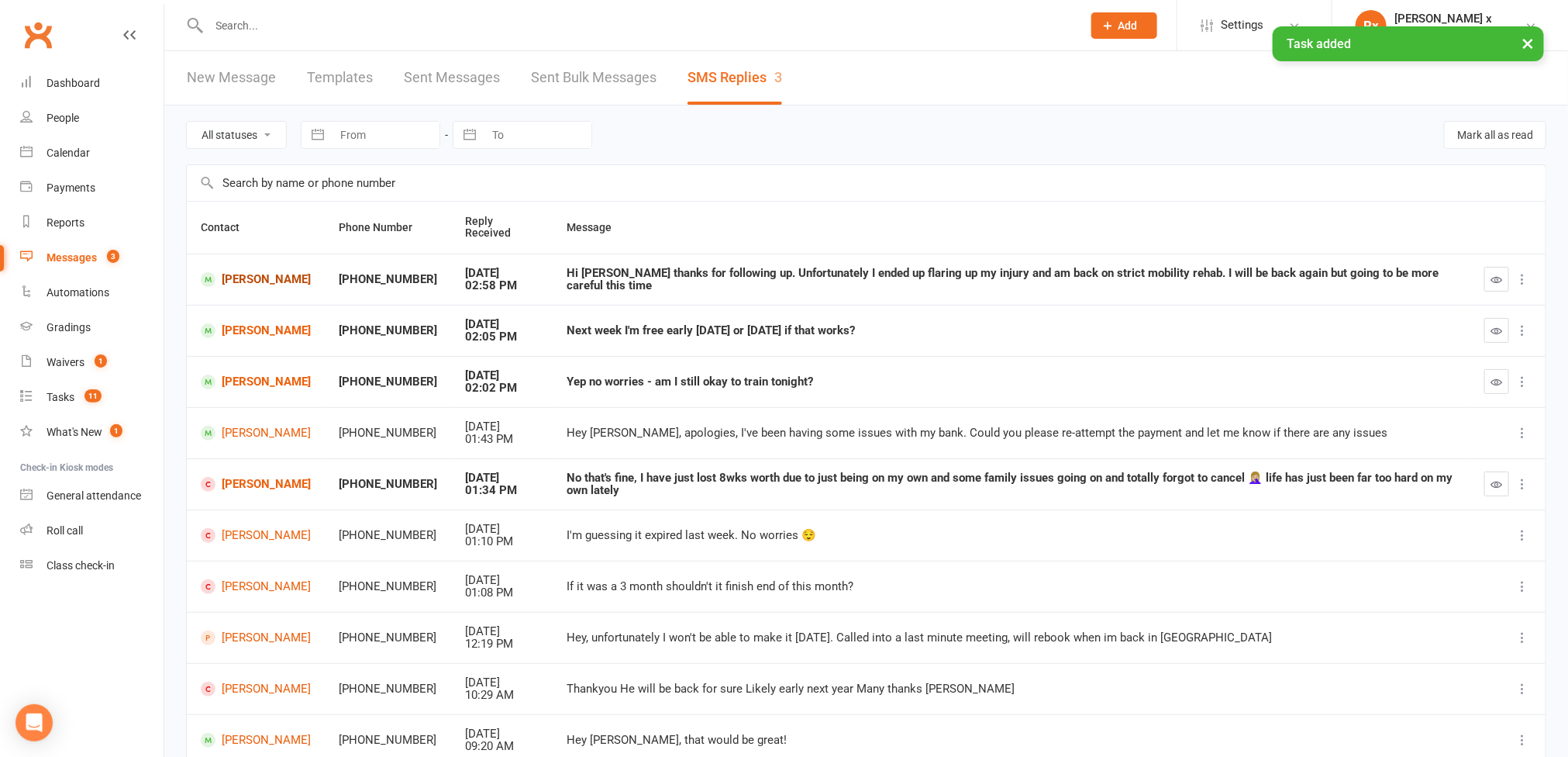
click at [210, 278] on span at bounding box center [208, 280] width 15 height 15
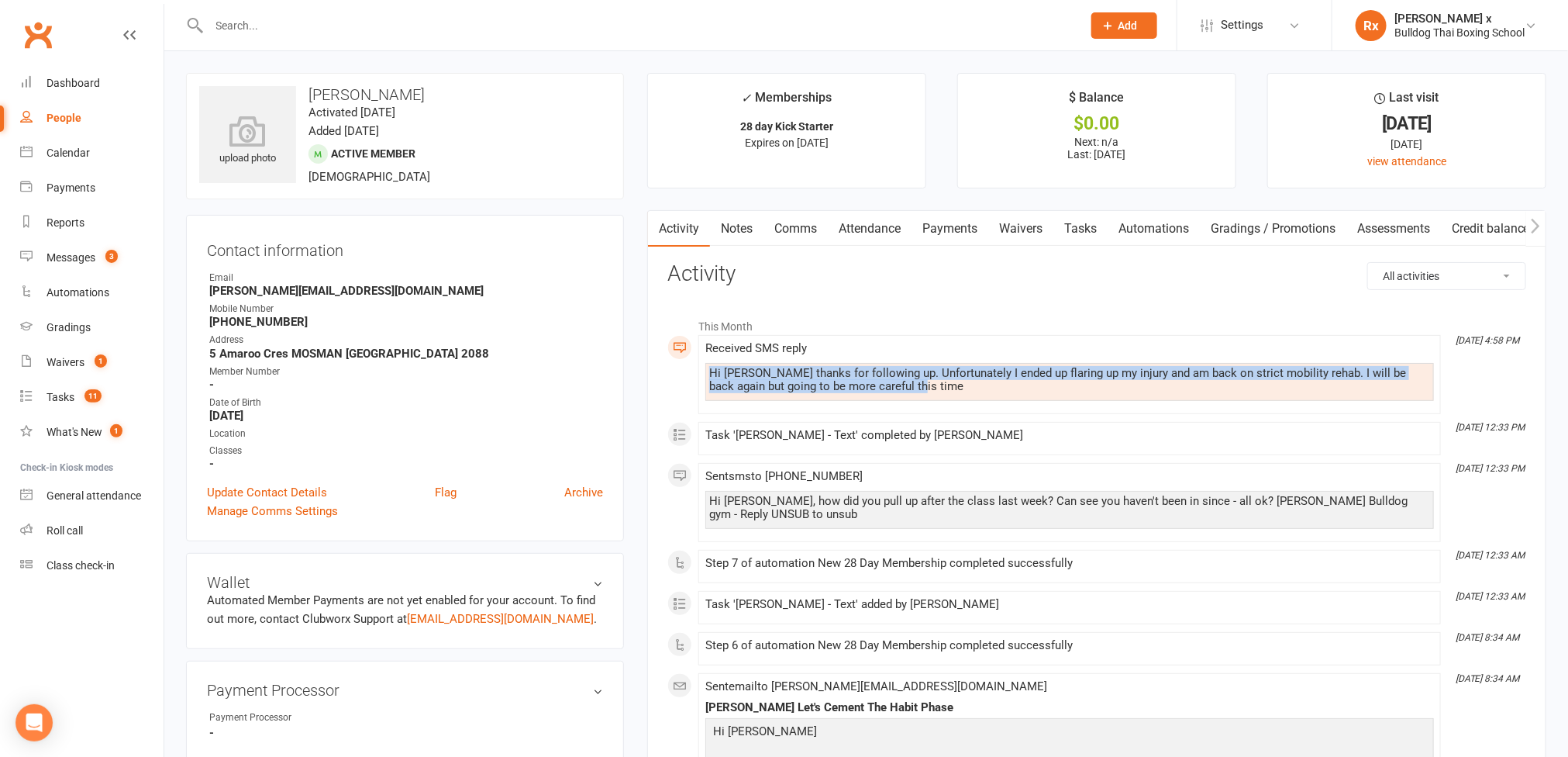
drag, startPoint x: 711, startPoint y: 370, endPoint x: 912, endPoint y: 395, distance: 202.5
click at [912, 395] on div "Hi Danuta thanks for following up. Unfortunately I ended up flaring up my injur…" at bounding box center [1070, 382] width 729 height 38
copy div "Hi Danuta thanks for following up. Unfortunately I ended up flaring up my injur…"
click at [1079, 230] on link "Tasks" at bounding box center [1081, 228] width 55 height 35
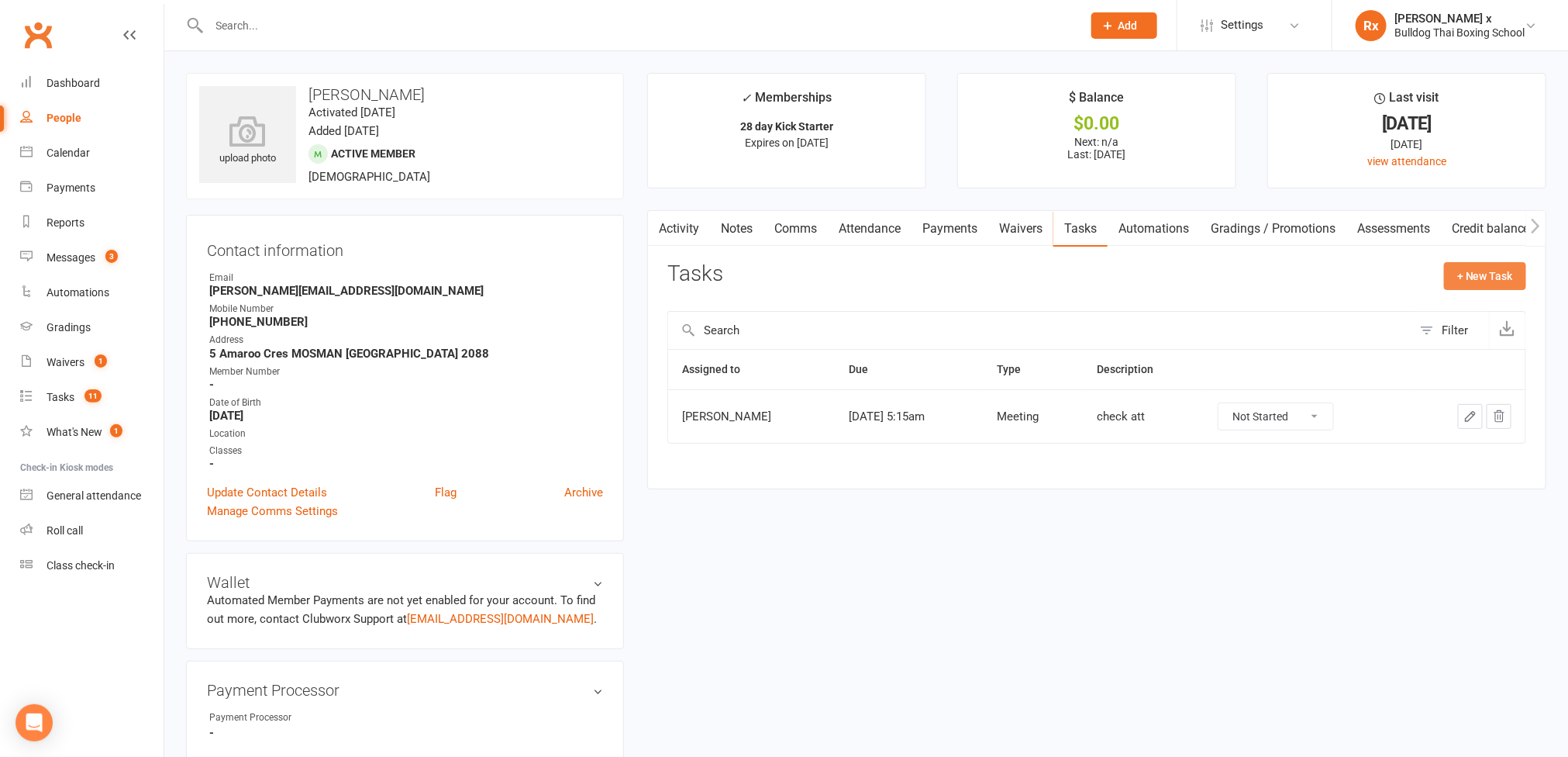
click at [1461, 274] on button "+ New Task" at bounding box center [1485, 275] width 82 height 28
select select "45795"
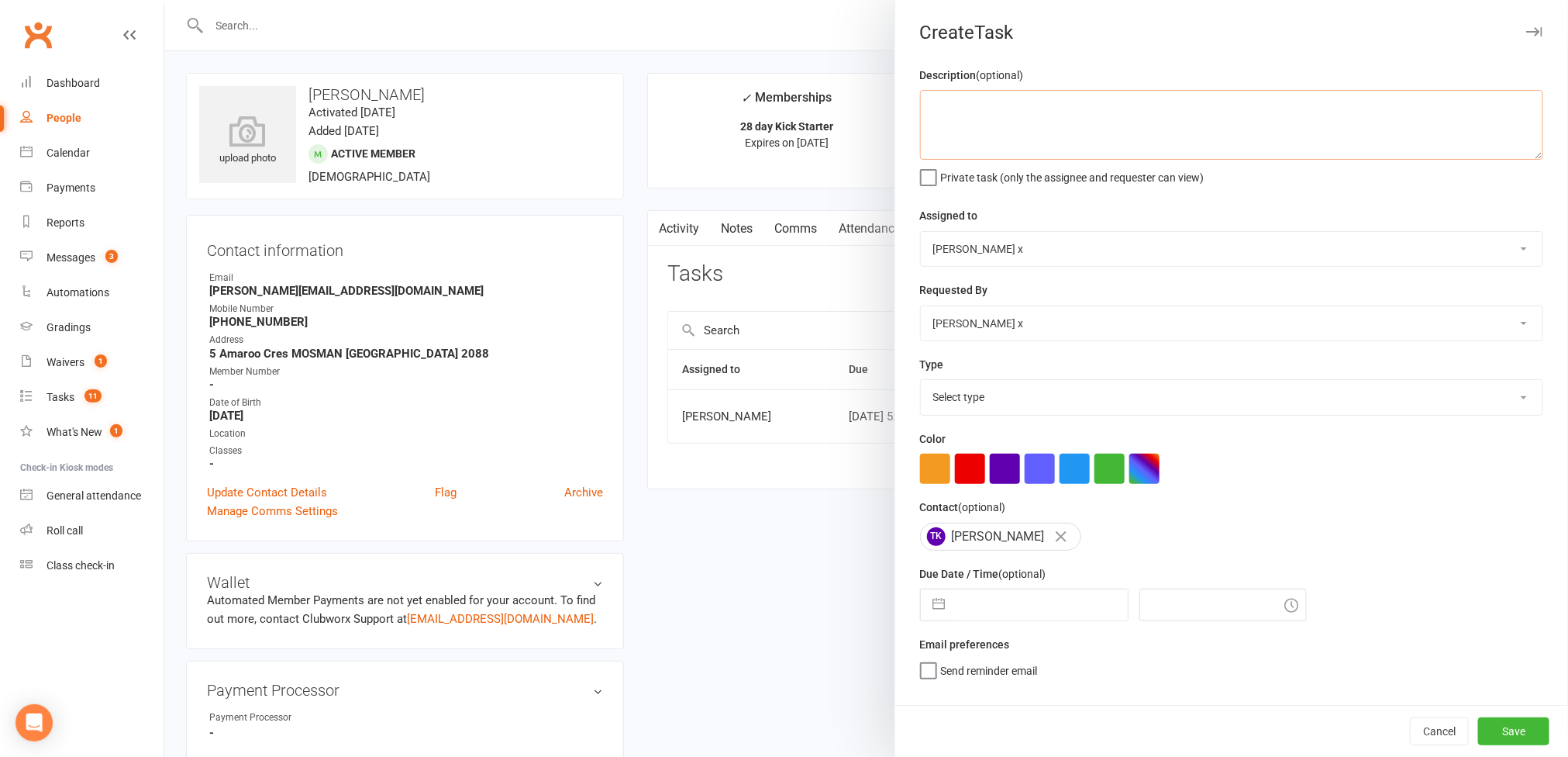
click at [978, 116] on textarea at bounding box center [1232, 125] width 623 height 70
paste textarea "Hi Danuta thanks for following up. Unfortunately I ended up flaring up my injur…"
type textarea "Message: "Hi Danuta thanks for following up. Unfortunately I ended up flaring u…"
click at [1501, 256] on select "Nick Stone Alex O'Neil Rhoda x Nick Stone Lara Ahola Mark Ward Personal Trainers" at bounding box center [1232, 249] width 621 height 35
select select "12940"
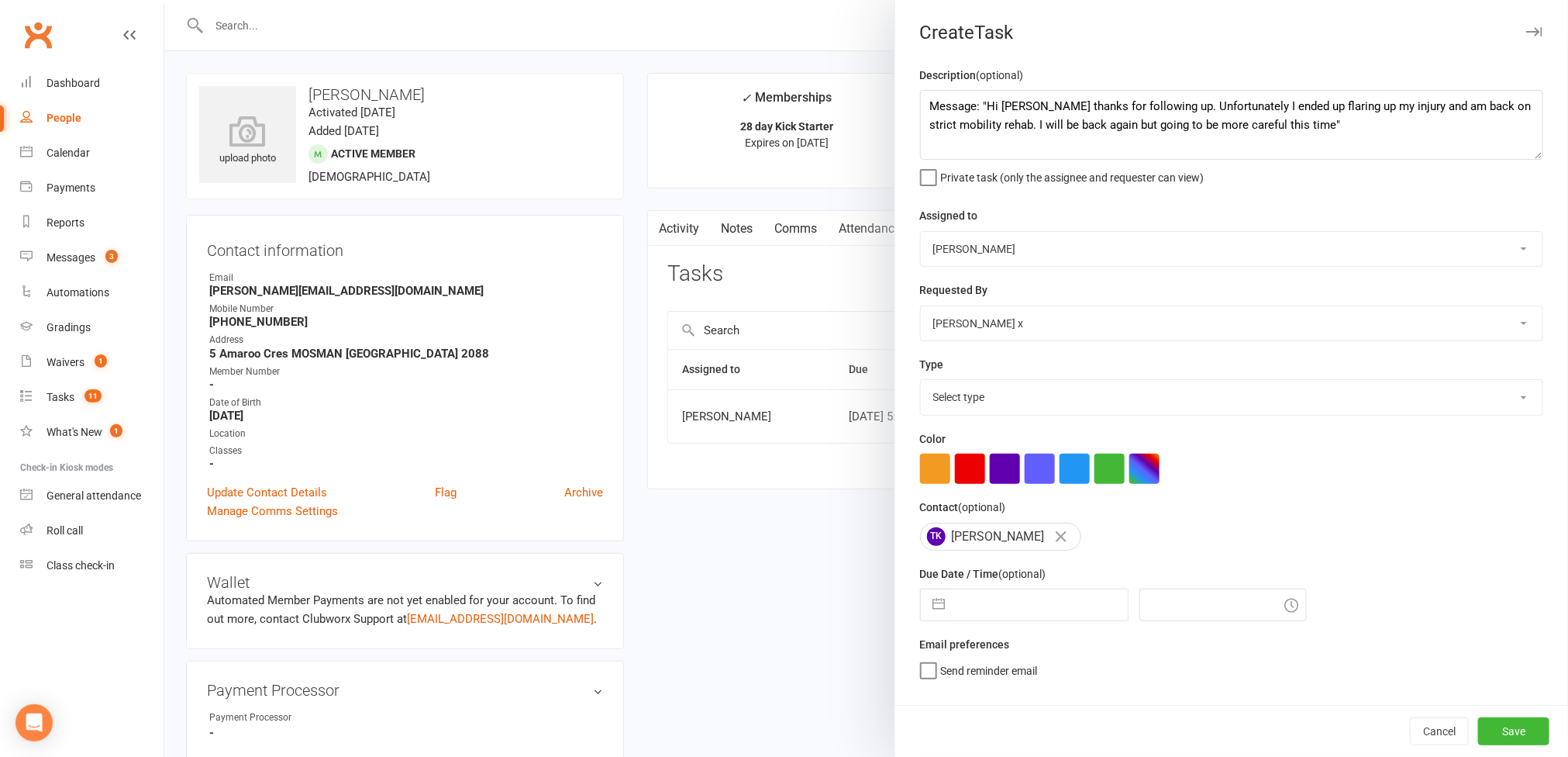
click at [921, 234] on select "Nick Stone Alex O'Neil Rhoda x Nick Stone Lara Ahola Mark Ward Personal Trainers" at bounding box center [1232, 249] width 621 height 35
click at [1474, 399] on select "Select type Action E-mail Meeting Phone call Text Add new task type" at bounding box center [1232, 397] width 621 height 35
select select "12049"
click at [921, 383] on select "Select type Action E-mail Meeting Phone call Text Add new task type" at bounding box center [1232, 397] width 621 height 35
click at [1057, 619] on input "text" at bounding box center [1041, 605] width 174 height 31
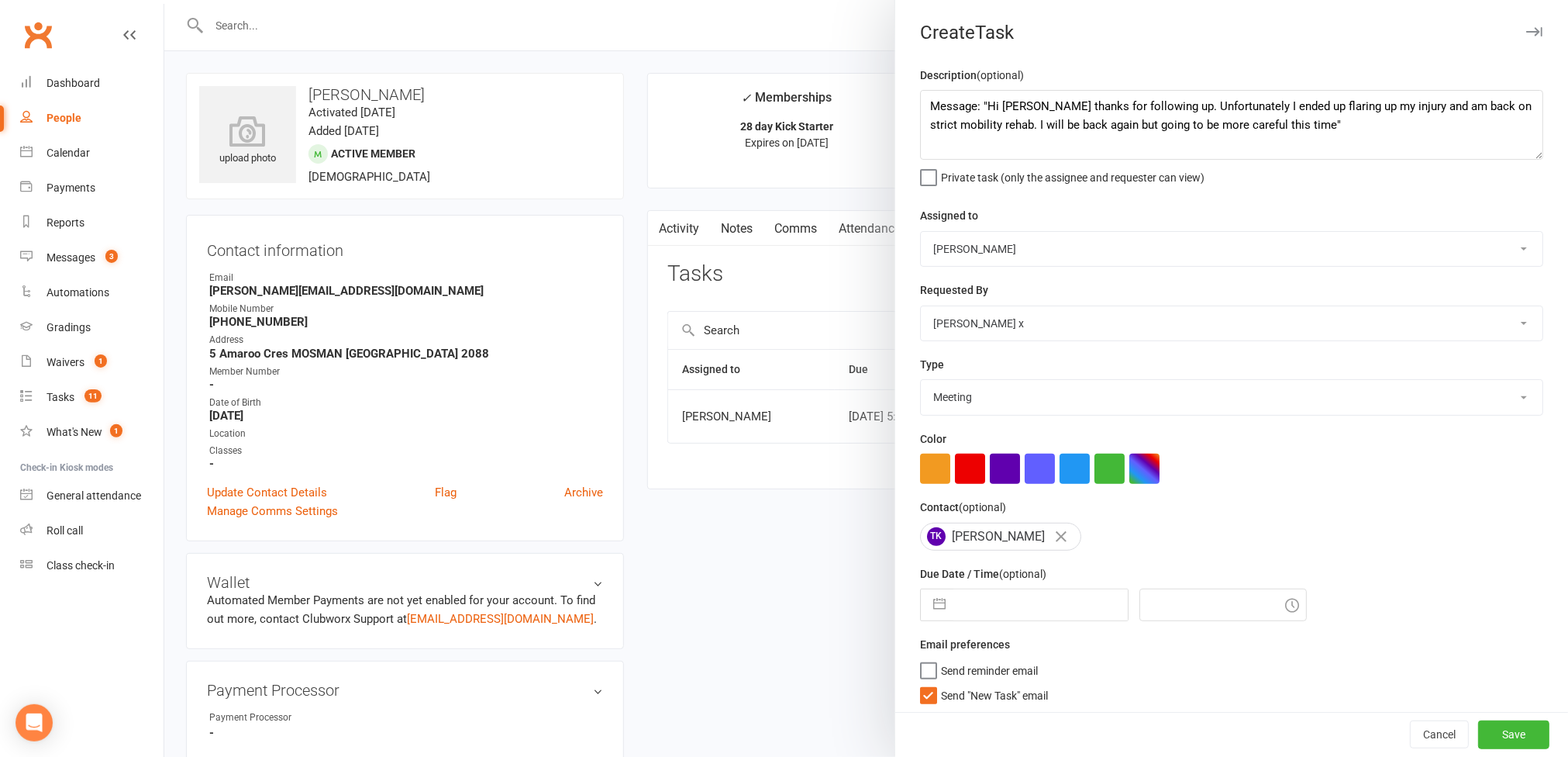
select select "7"
select select "2025"
select select "8"
select select "2025"
select select "9"
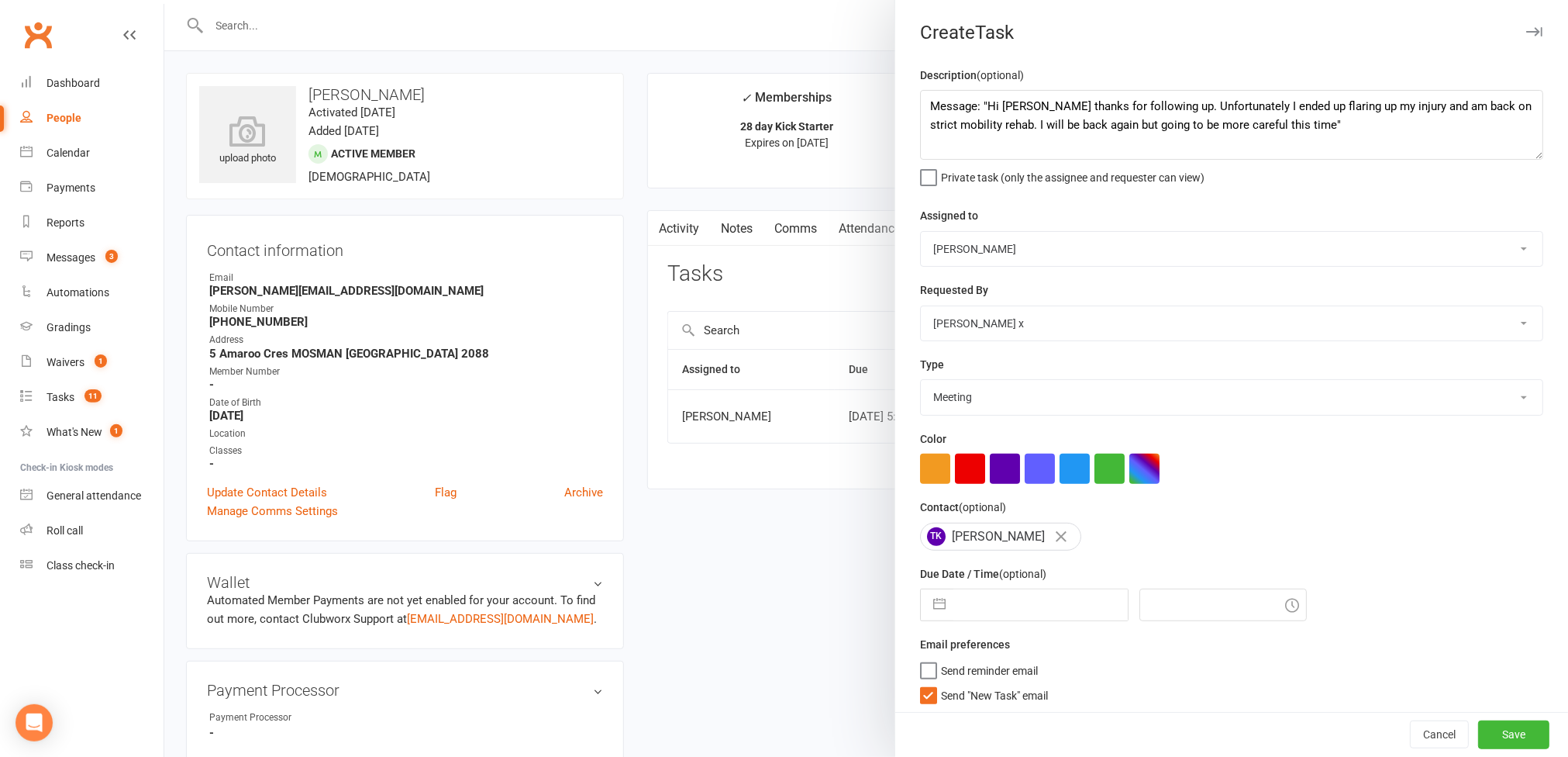
select select "2025"
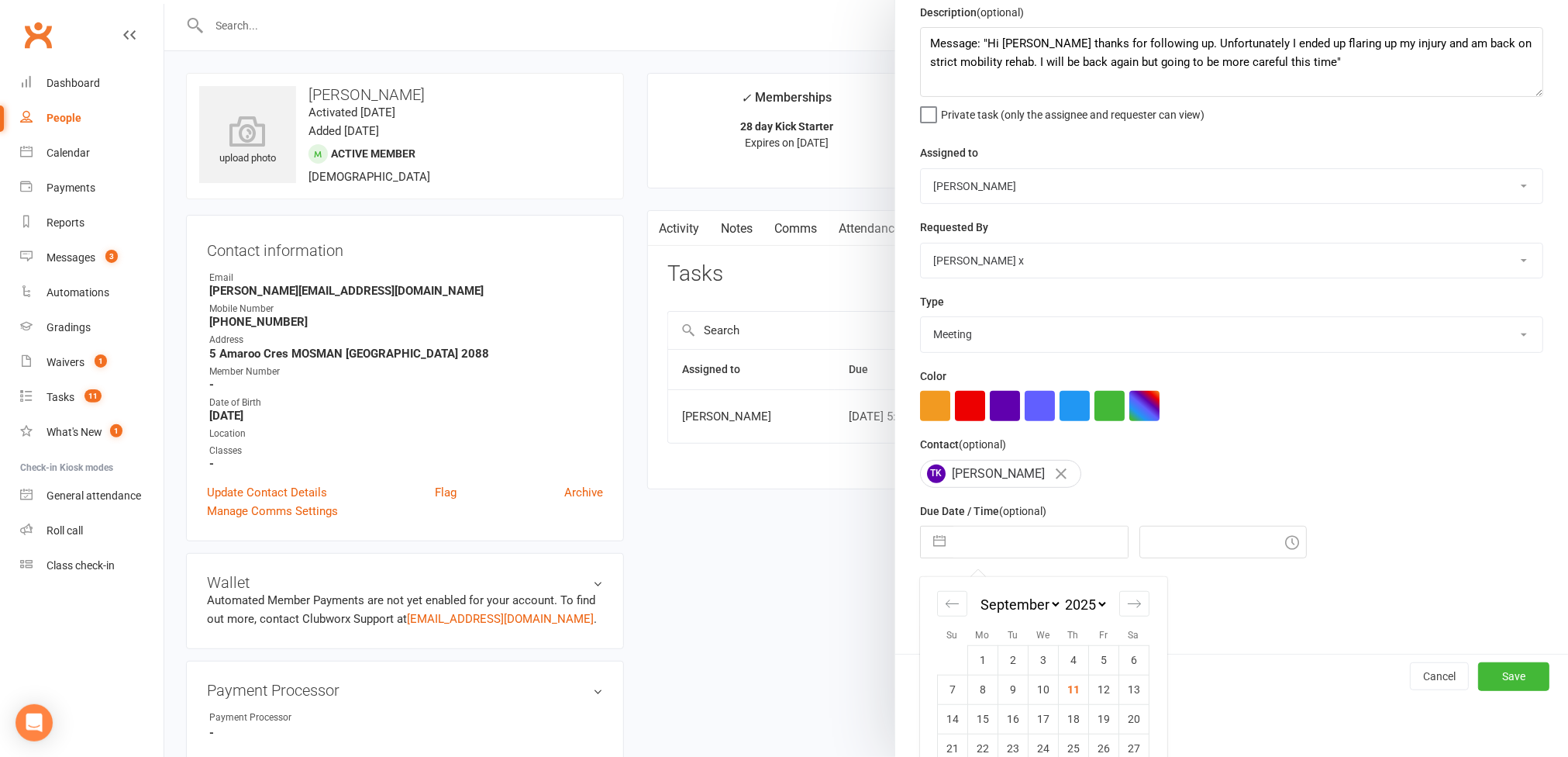
scroll to position [124, 0]
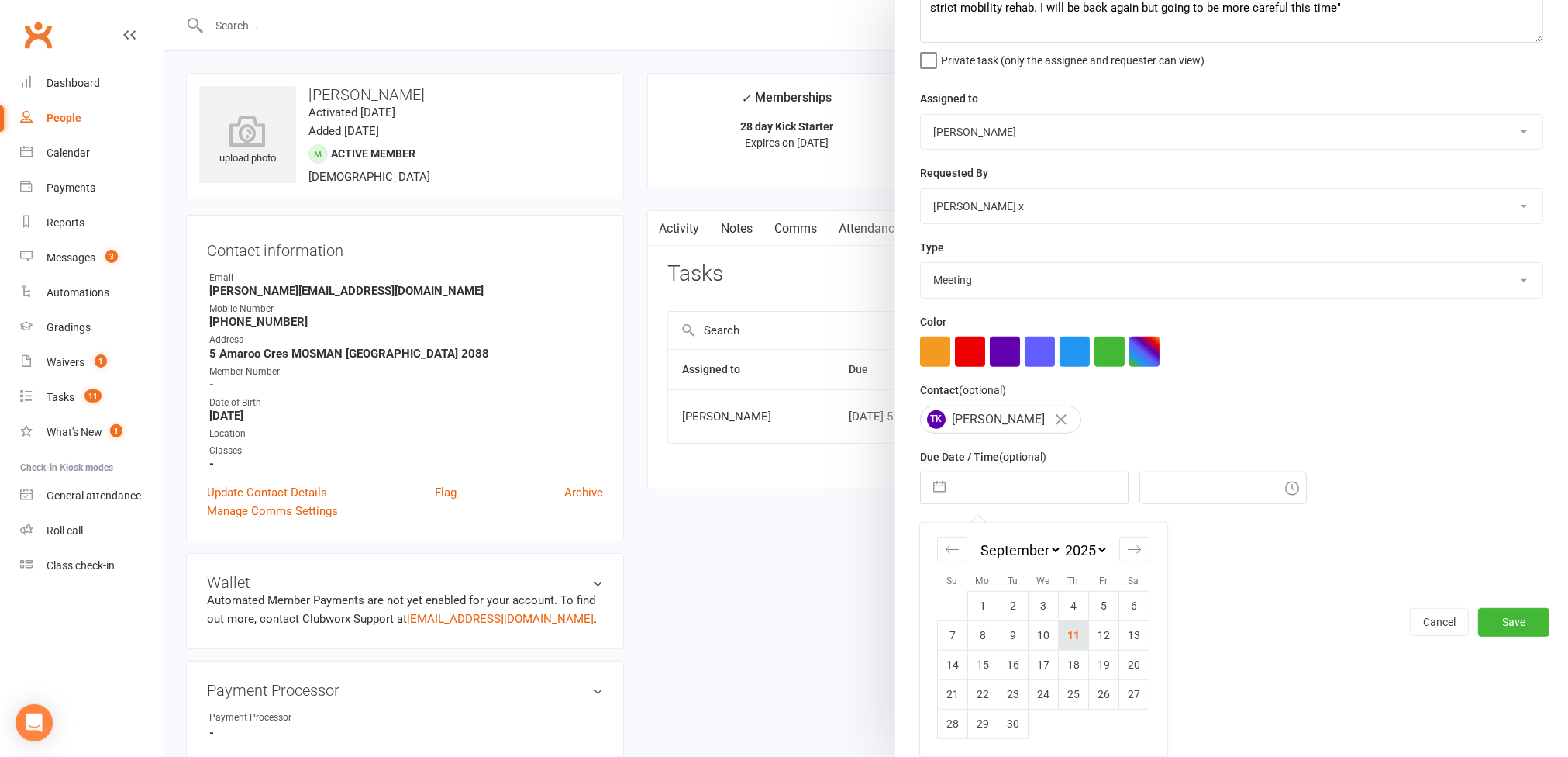
click at [1058, 633] on td "11" at bounding box center [1073, 635] width 30 height 29
type input "11 Sep 2025"
type input "3:15pm"
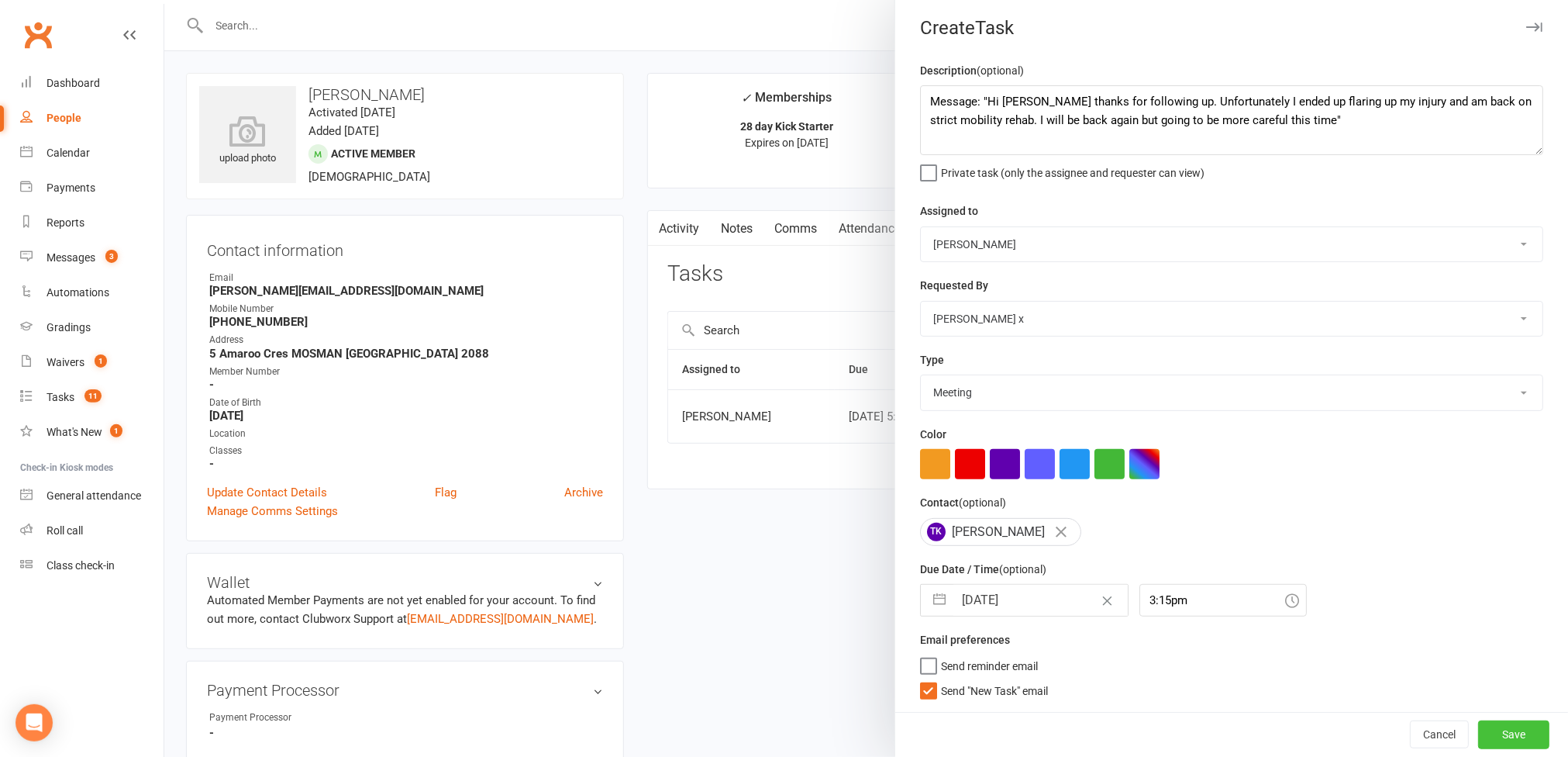
drag, startPoint x: 1471, startPoint y: 738, endPoint x: 1319, endPoint y: 722, distance: 152.8
click at [1478, 738] on button "Save" at bounding box center [1513, 734] width 72 height 28
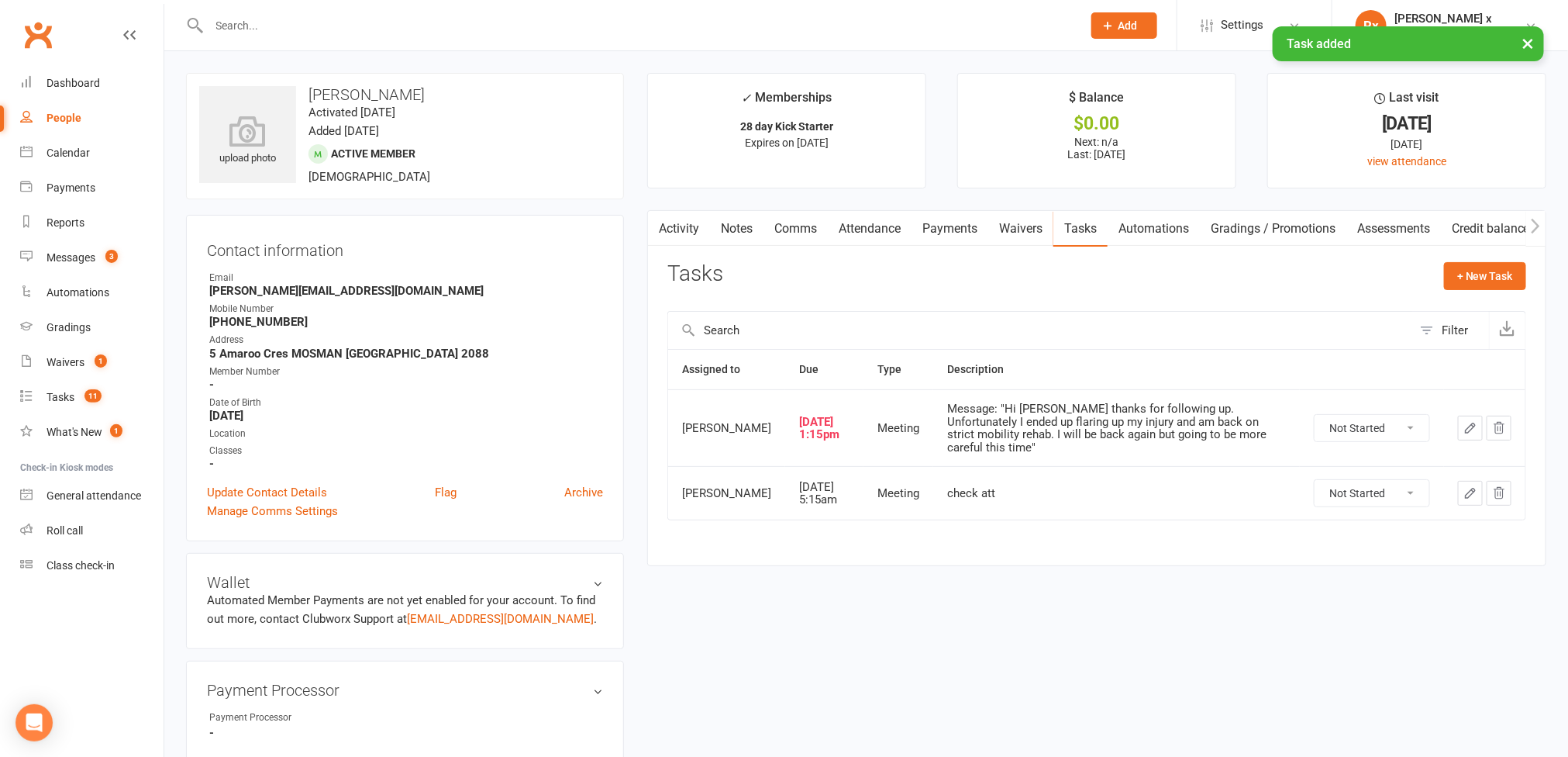
click at [77, 130] on link "People" at bounding box center [92, 118] width 144 height 35
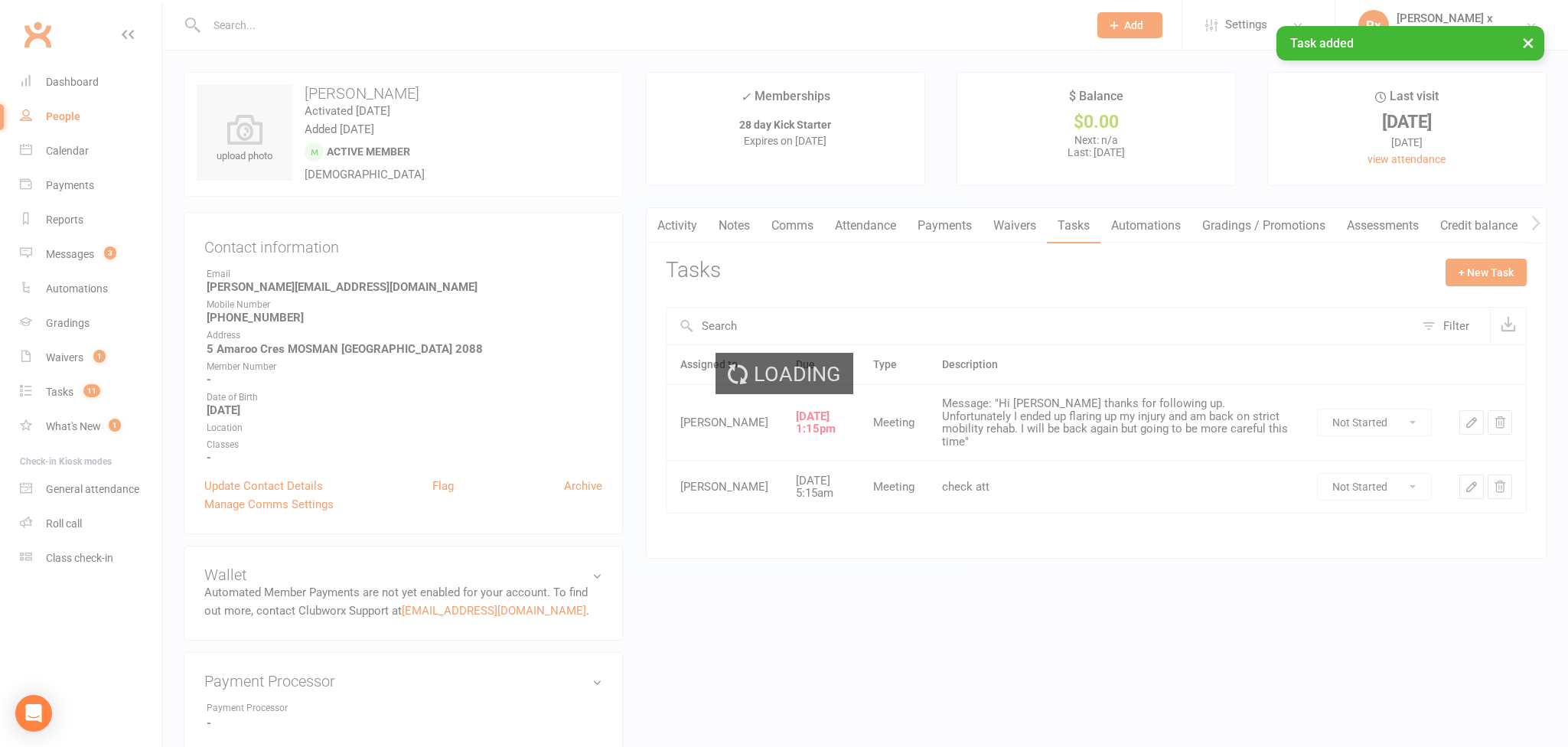
select select "100"
